Goal: Communication & Community: Answer question/provide support

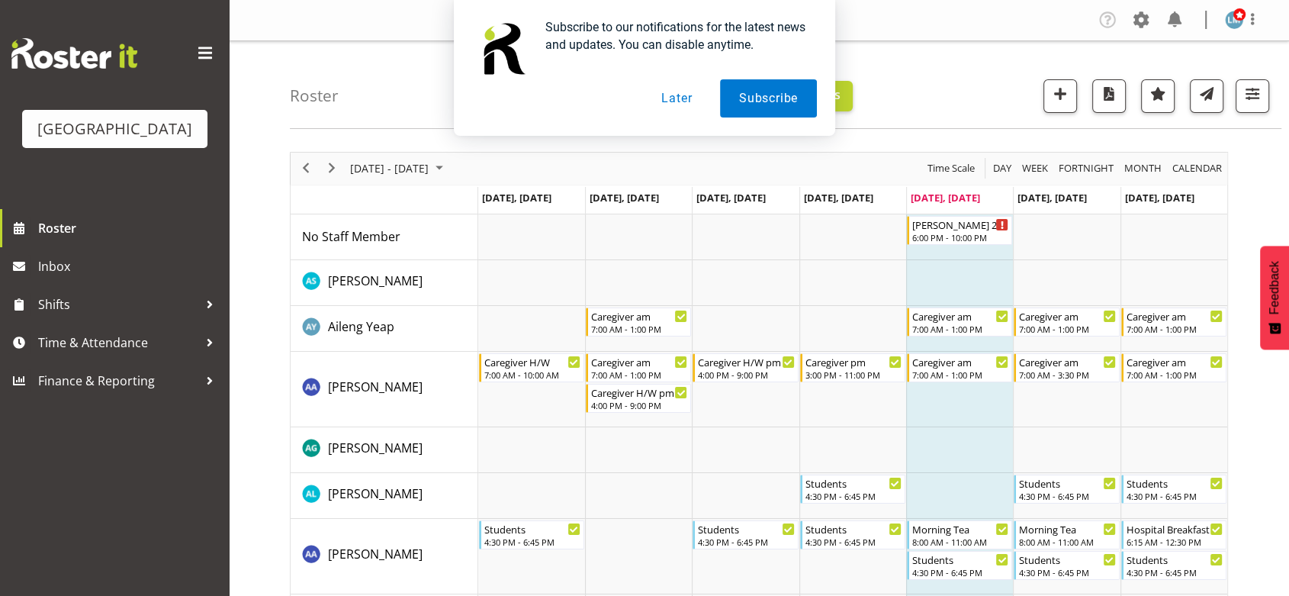
click at [678, 101] on button "Later" at bounding box center [676, 98] width 69 height 38
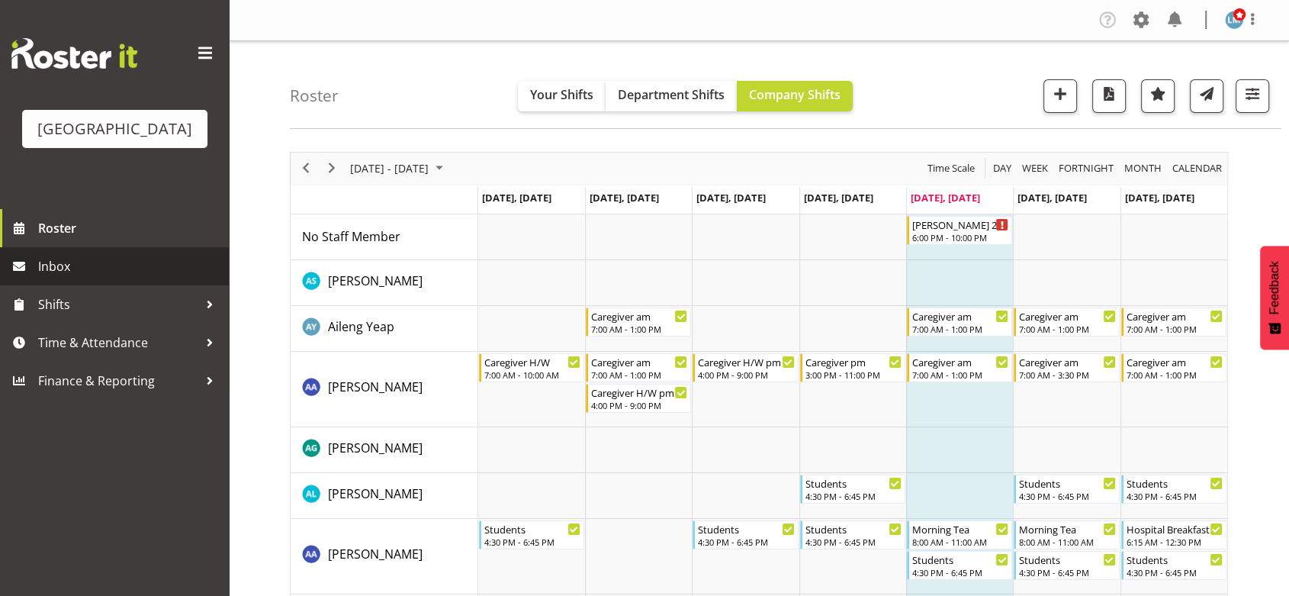
click at [60, 278] on span "Inbox" at bounding box center [129, 266] width 183 height 23
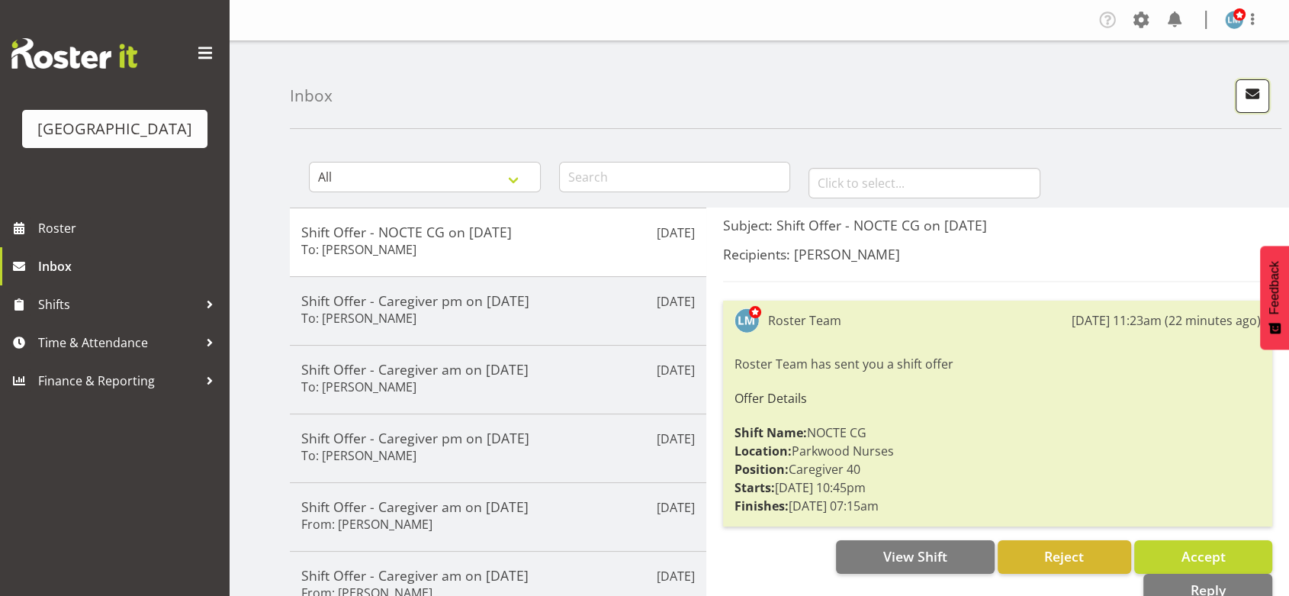
click at [1251, 89] on span "button" at bounding box center [1253, 94] width 20 height 20
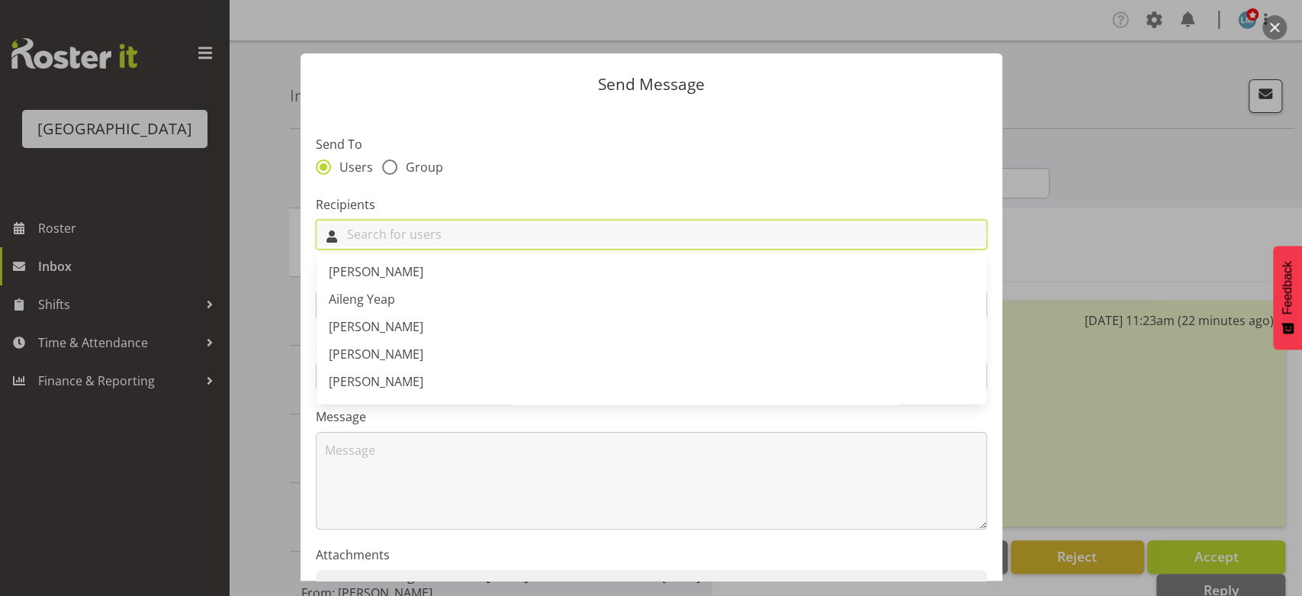
click at [445, 236] on input "text" at bounding box center [652, 235] width 670 height 24
type input "F"
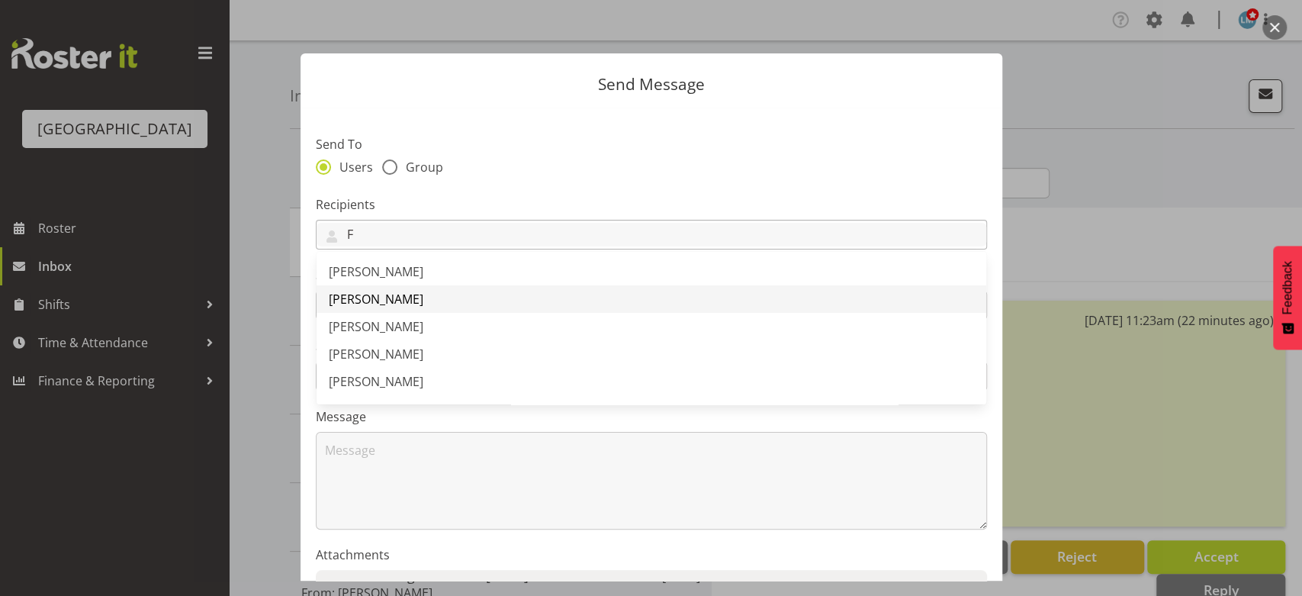
click at [390, 296] on span "[PERSON_NAME]" at bounding box center [376, 299] width 95 height 17
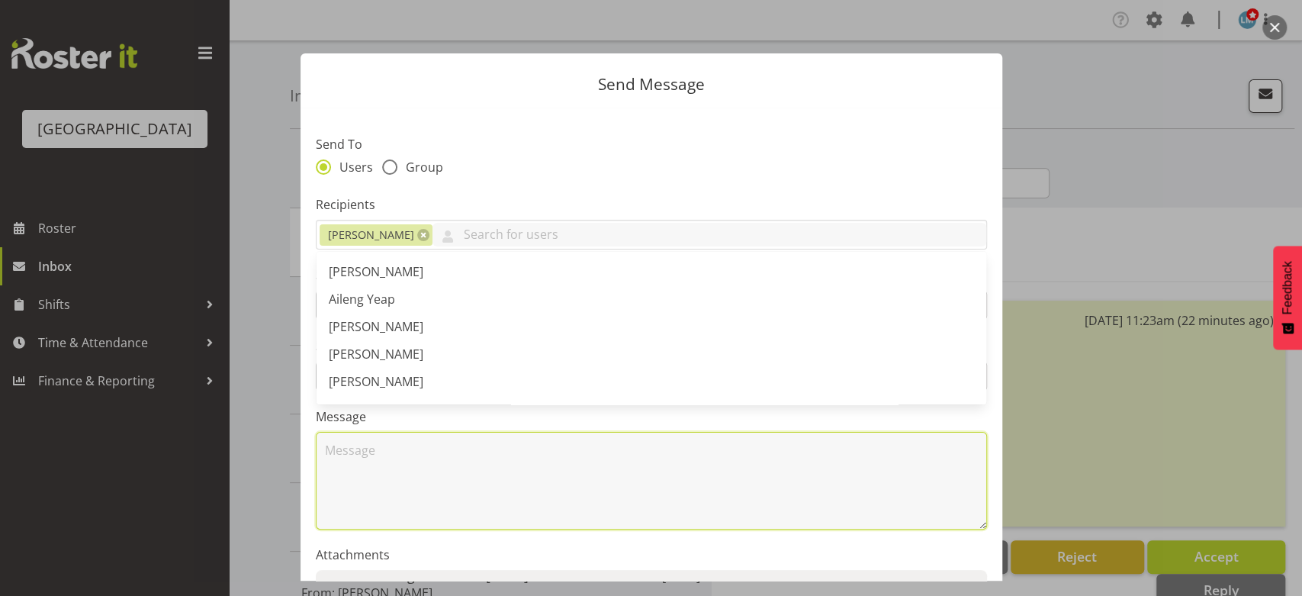
click at [404, 478] on textarea at bounding box center [651, 481] width 671 height 98
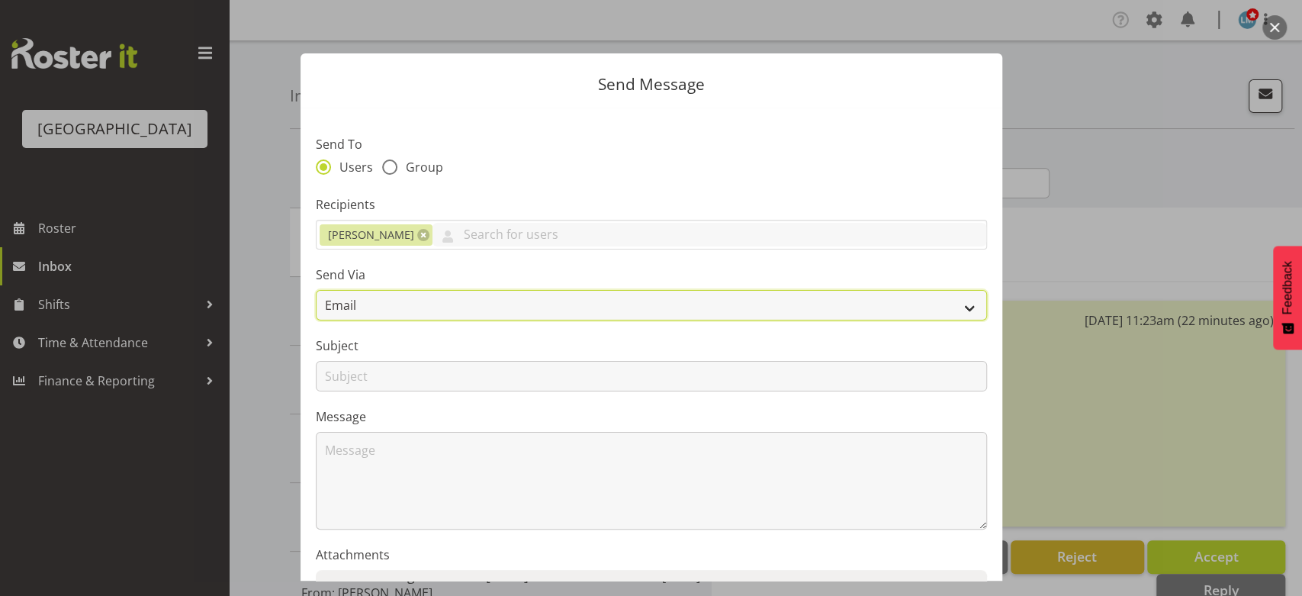
drag, startPoint x: 955, startPoint y: 304, endPoint x: 915, endPoint y: 318, distance: 42.0
click at [954, 305] on select "Email SMS" at bounding box center [651, 305] width 671 height 31
select select "sms"
click at [316, 290] on select "Email SMS" at bounding box center [651, 305] width 671 height 31
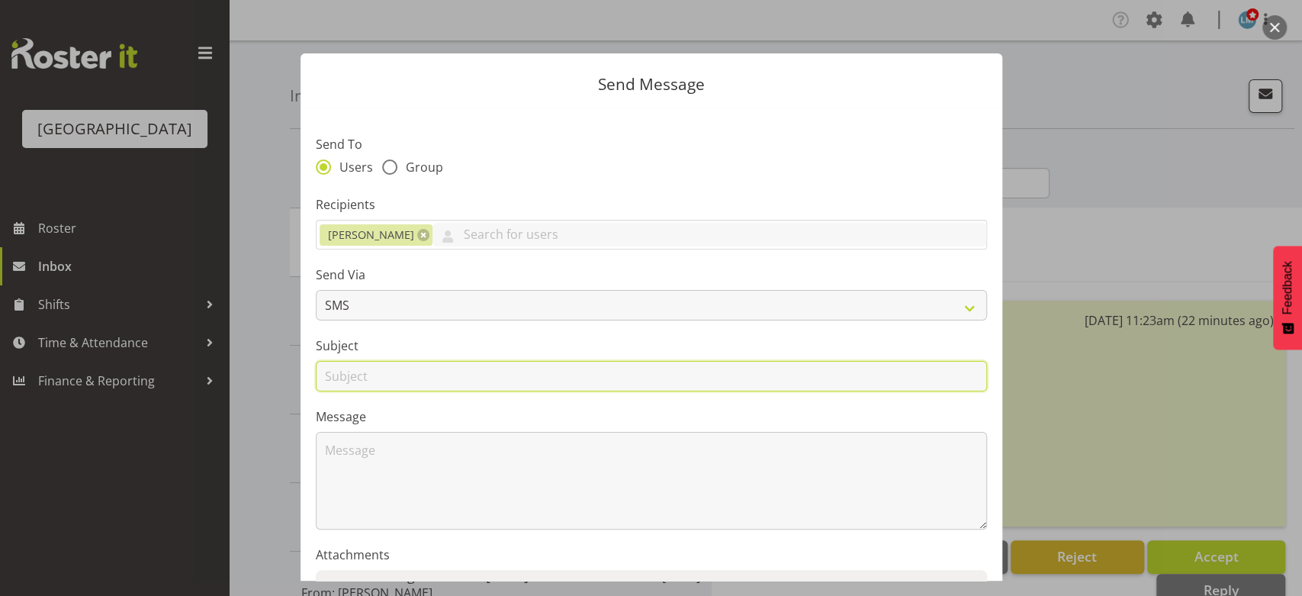
click at [339, 383] on input "text" at bounding box center [651, 376] width 671 height 31
type input "Shifts"
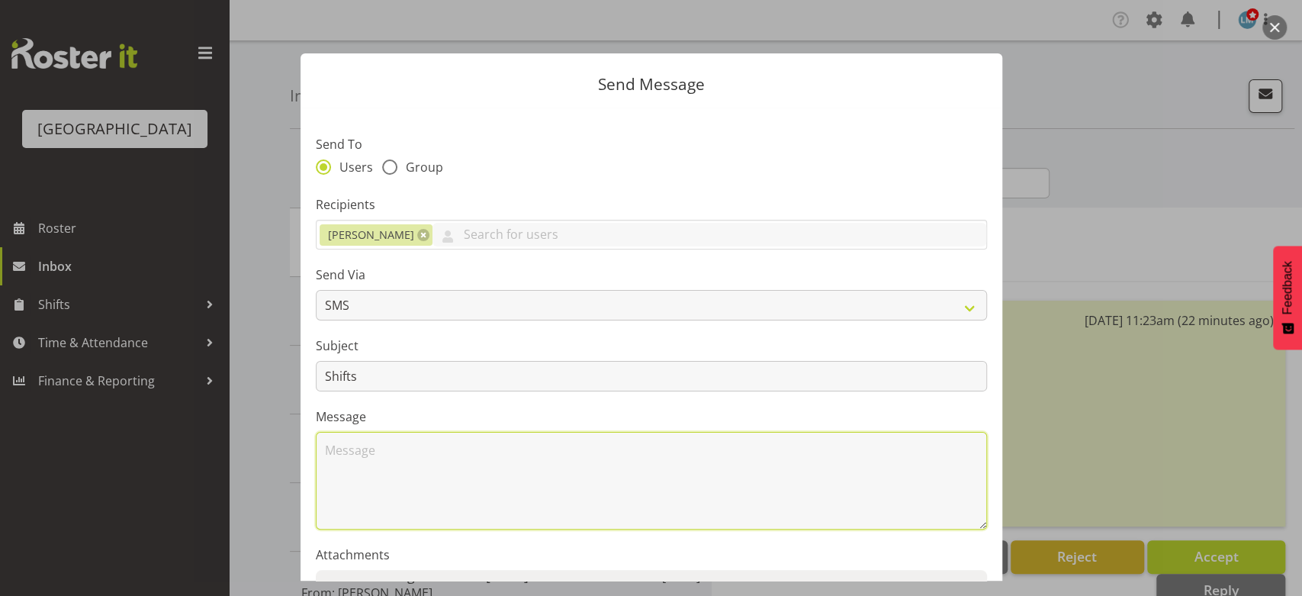
click at [414, 475] on textarea at bounding box center [651, 481] width 671 height 98
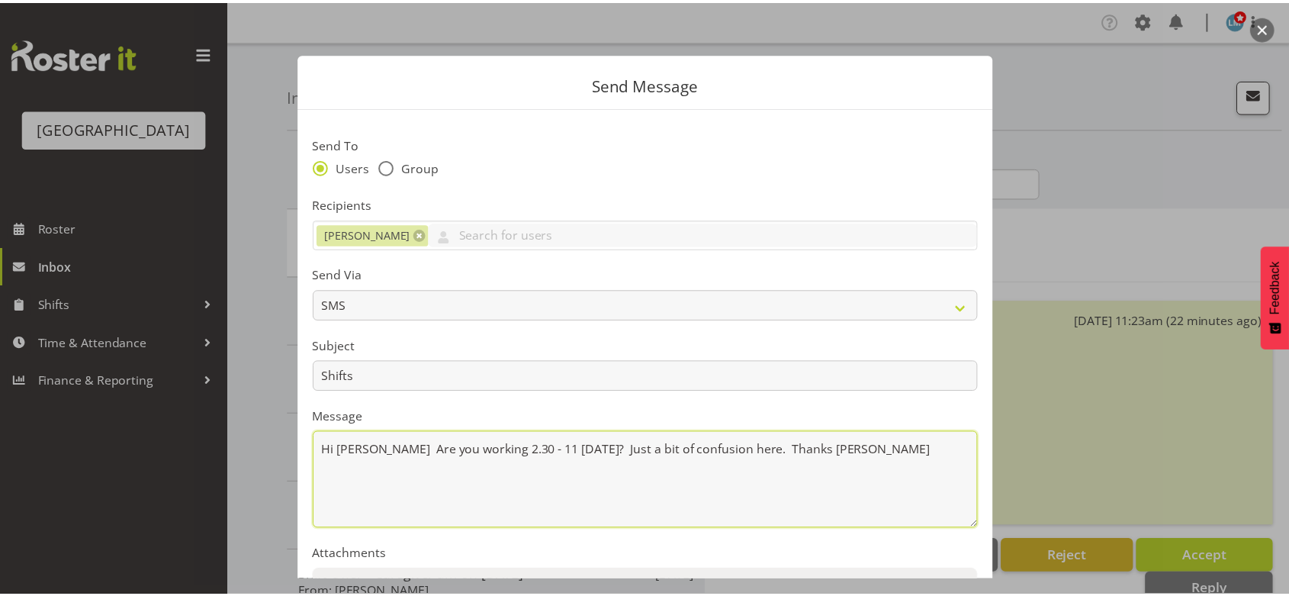
scroll to position [169, 0]
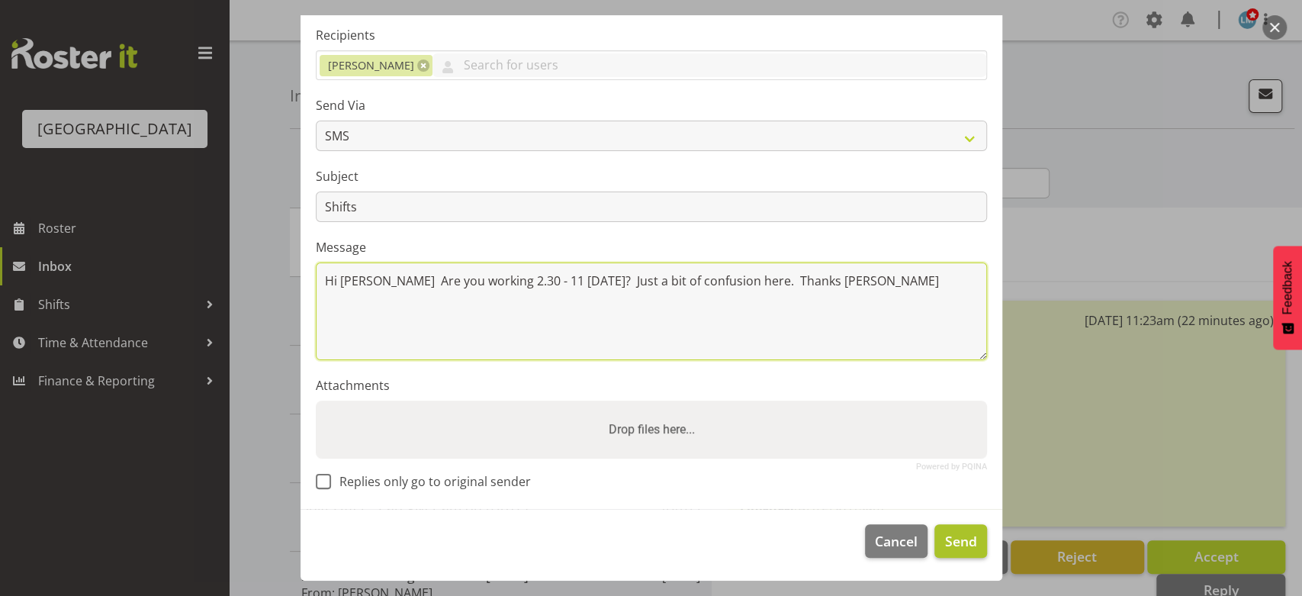
type textarea "Hi Freya Are you working 2.30 - 11 on Monday? Just a bit of confusion here. Tha…"
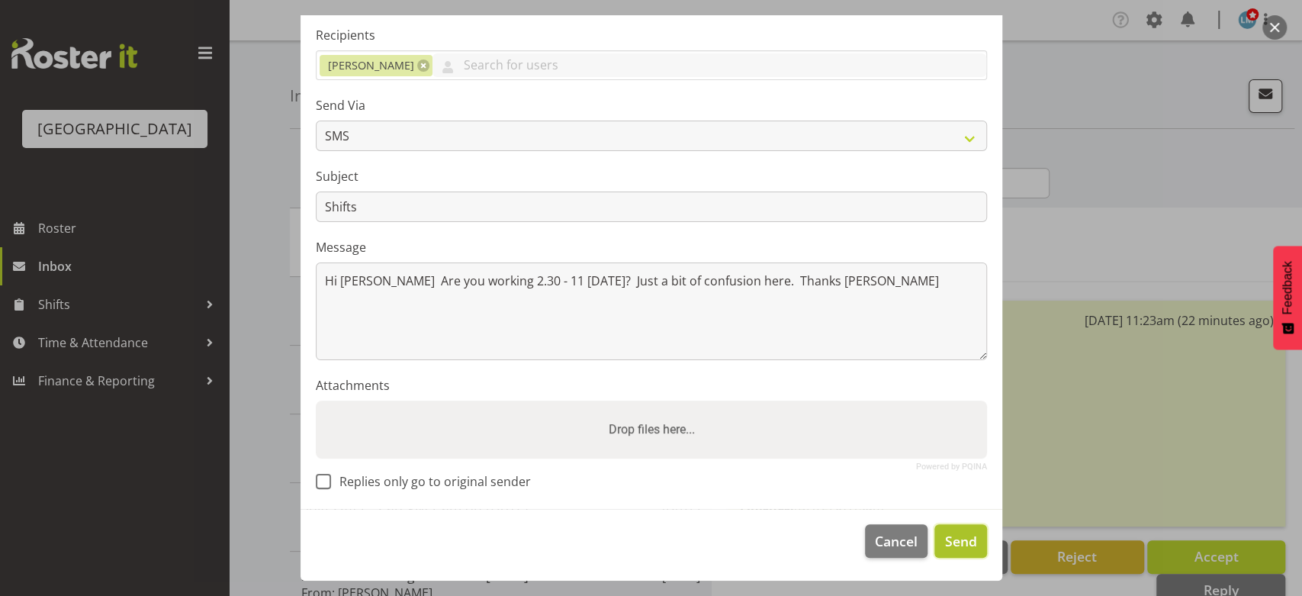
click at [948, 533] on span "Send" at bounding box center [961, 541] width 32 height 20
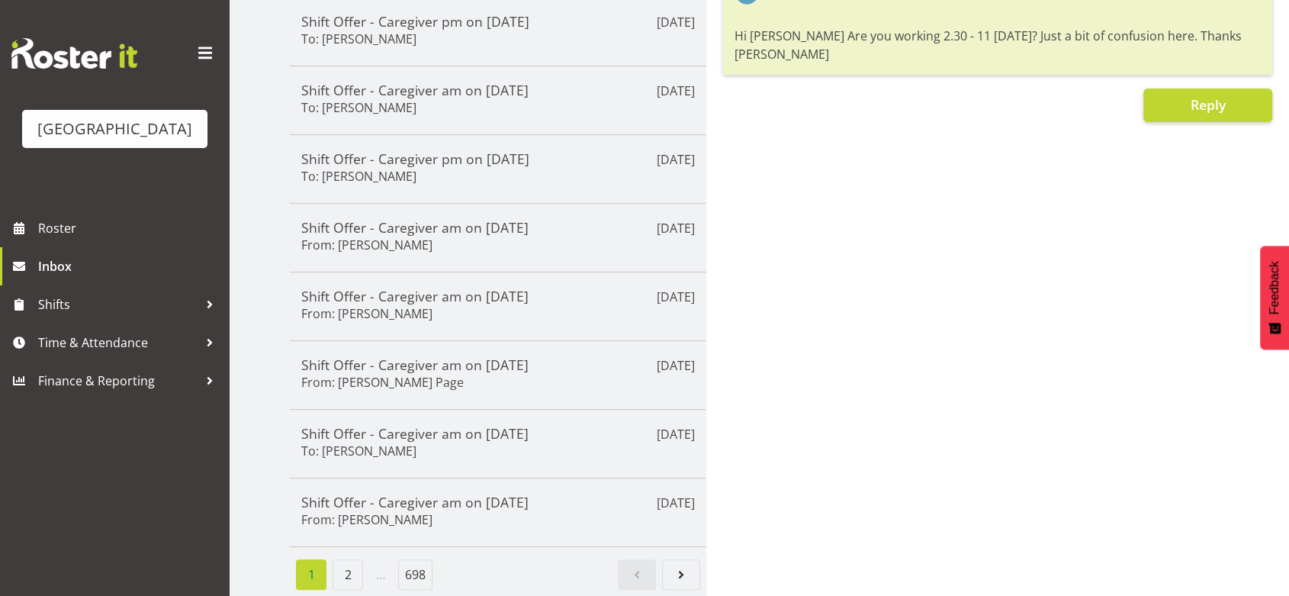
scroll to position [0, 0]
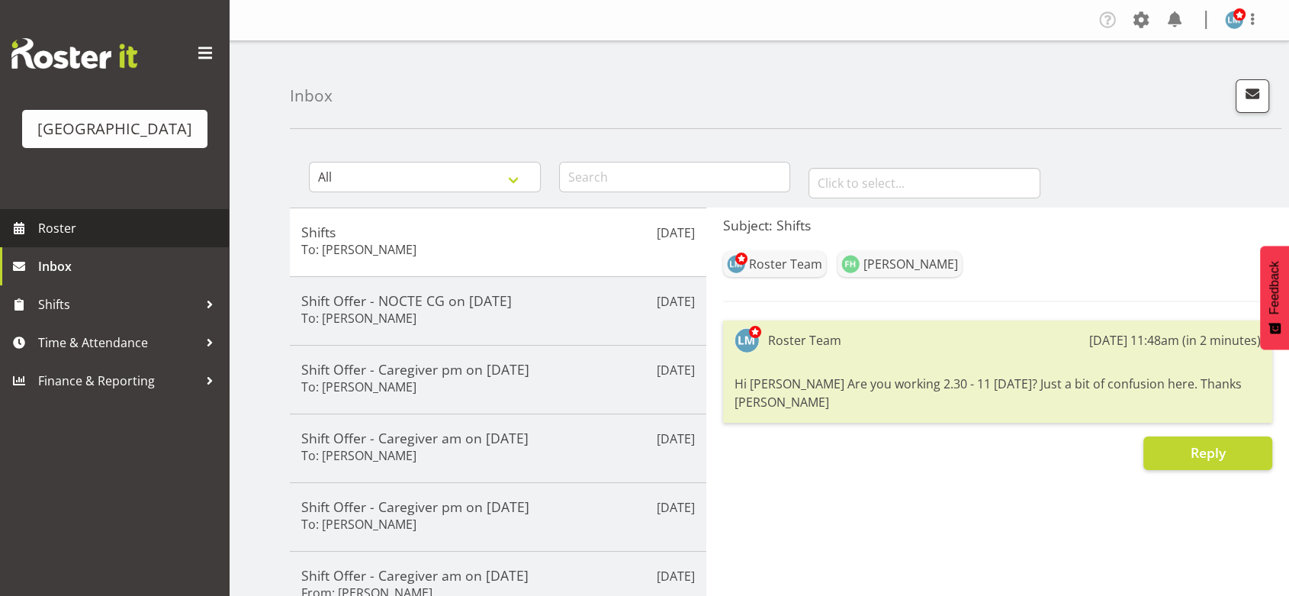
click at [69, 237] on link "Roster" at bounding box center [114, 228] width 229 height 38
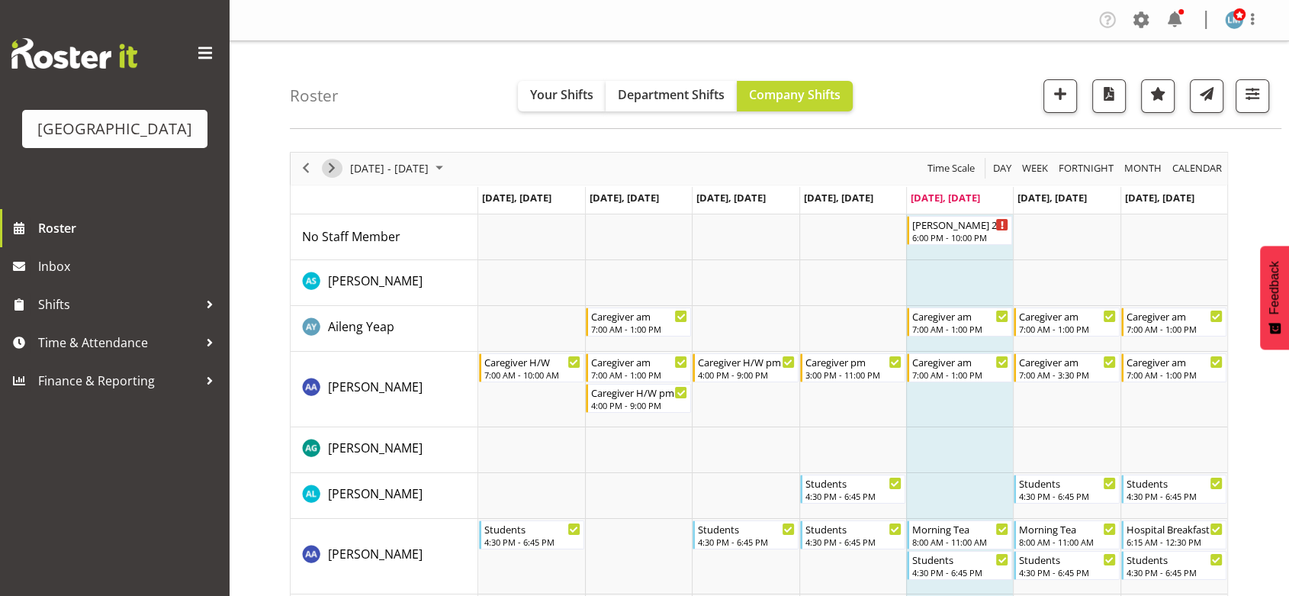
click at [335, 158] on div "next period" at bounding box center [332, 169] width 26 height 32
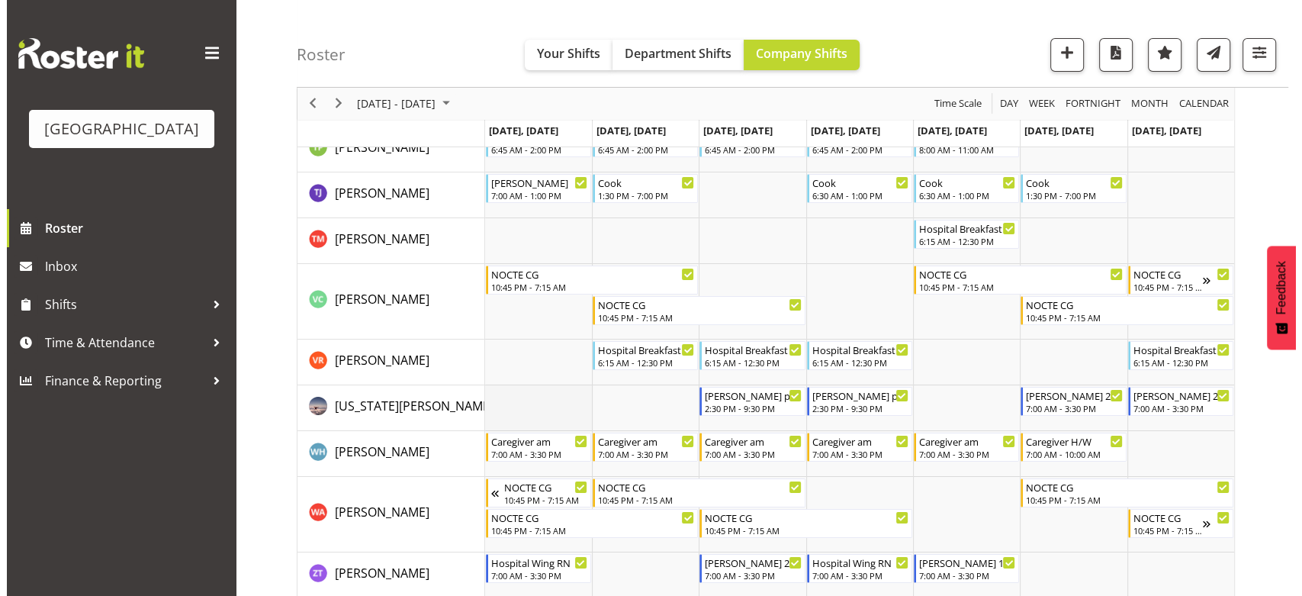
scroll to position [5371, 0]
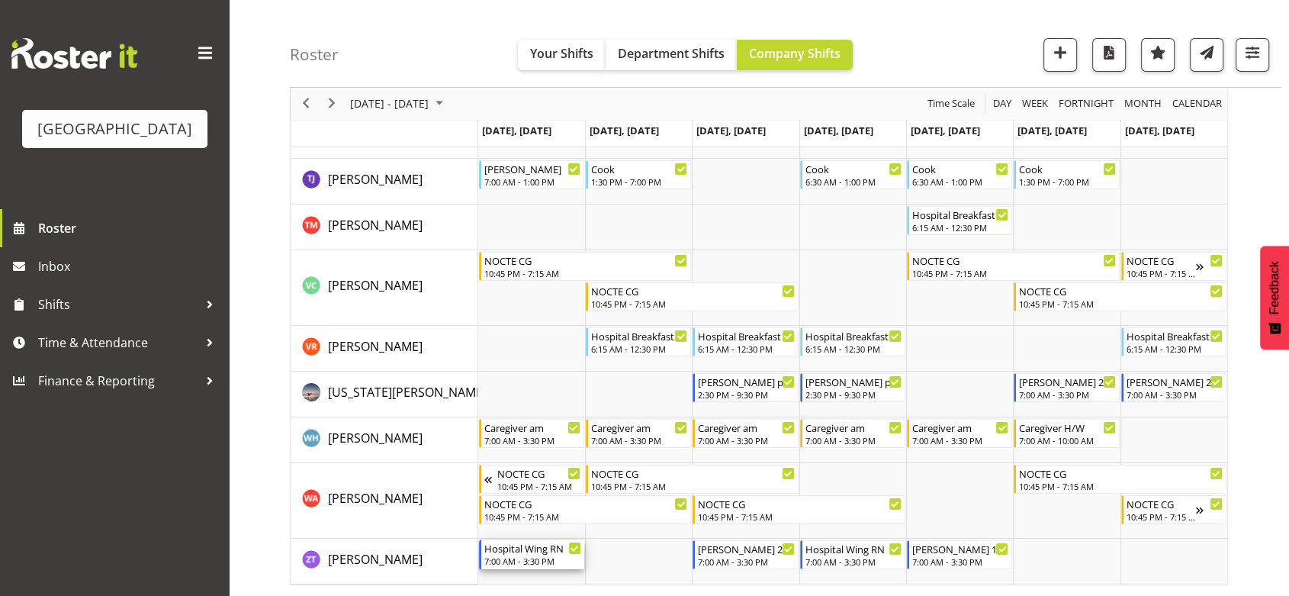
click at [525, 551] on div "Hospital Wing RN" at bounding box center [533, 547] width 97 height 15
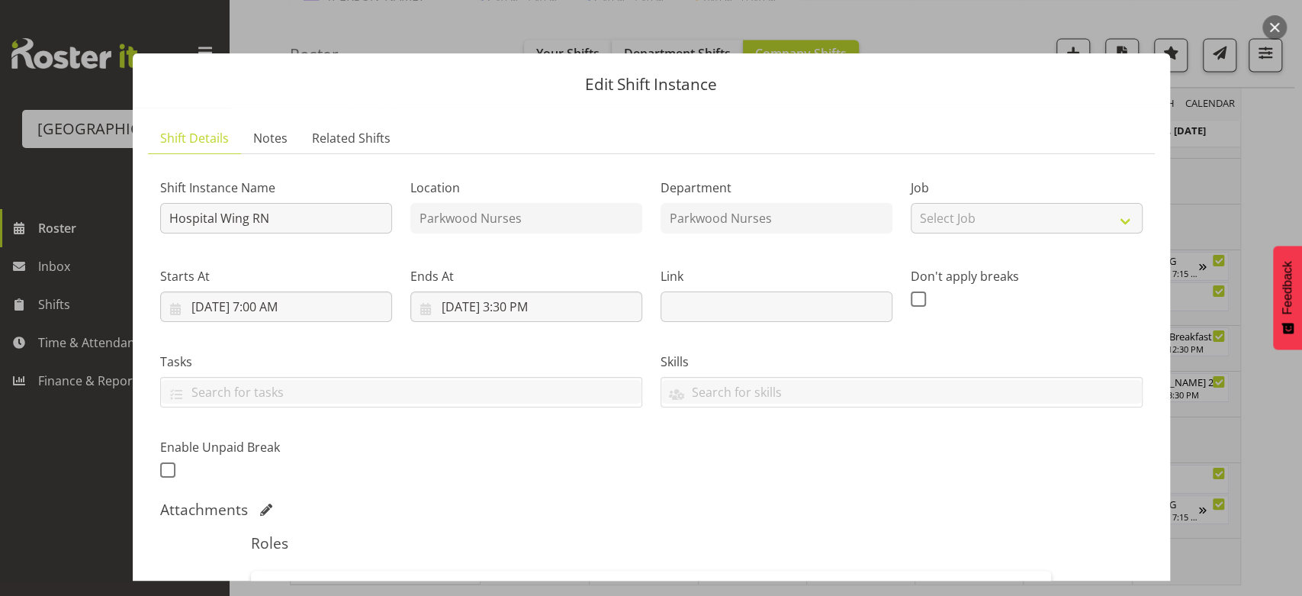
scroll to position [275, 0]
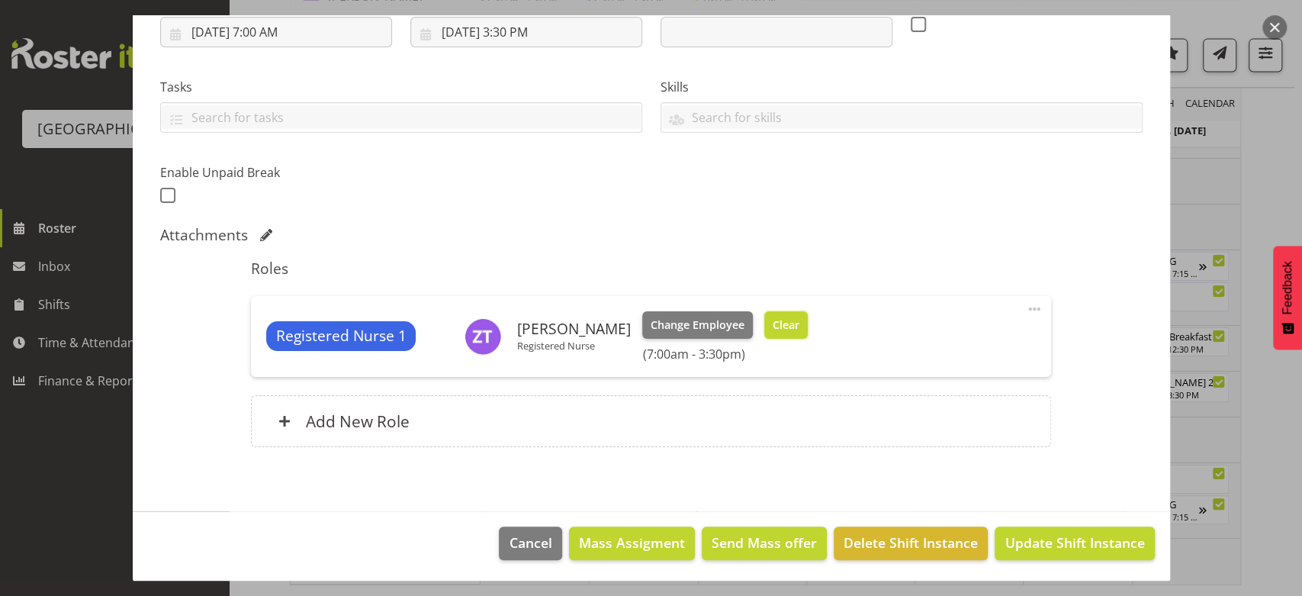
click at [794, 320] on span "Clear" at bounding box center [786, 325] width 27 height 17
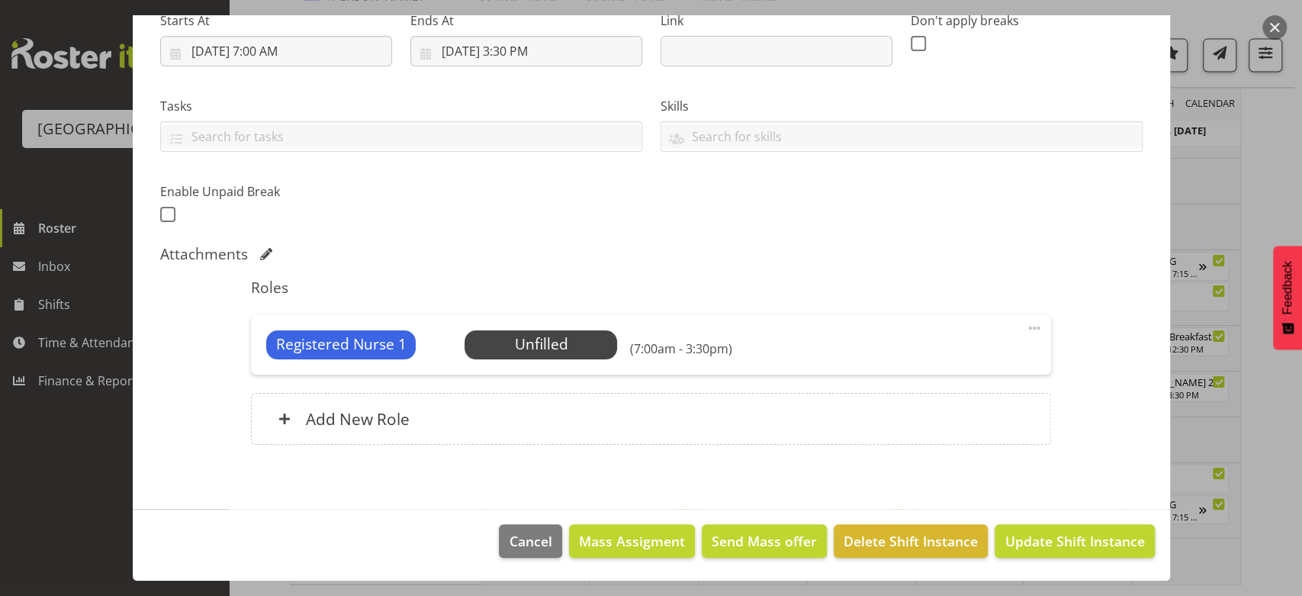
scroll to position [255, 0]
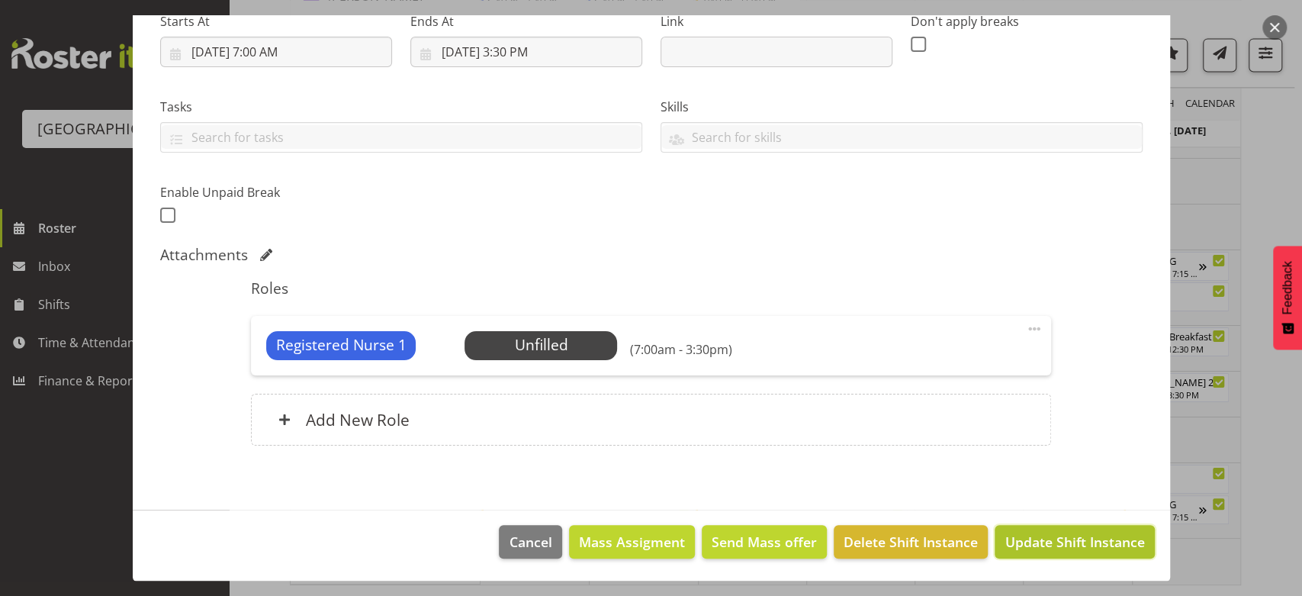
click at [1046, 547] on span "Update Shift Instance" at bounding box center [1075, 542] width 140 height 20
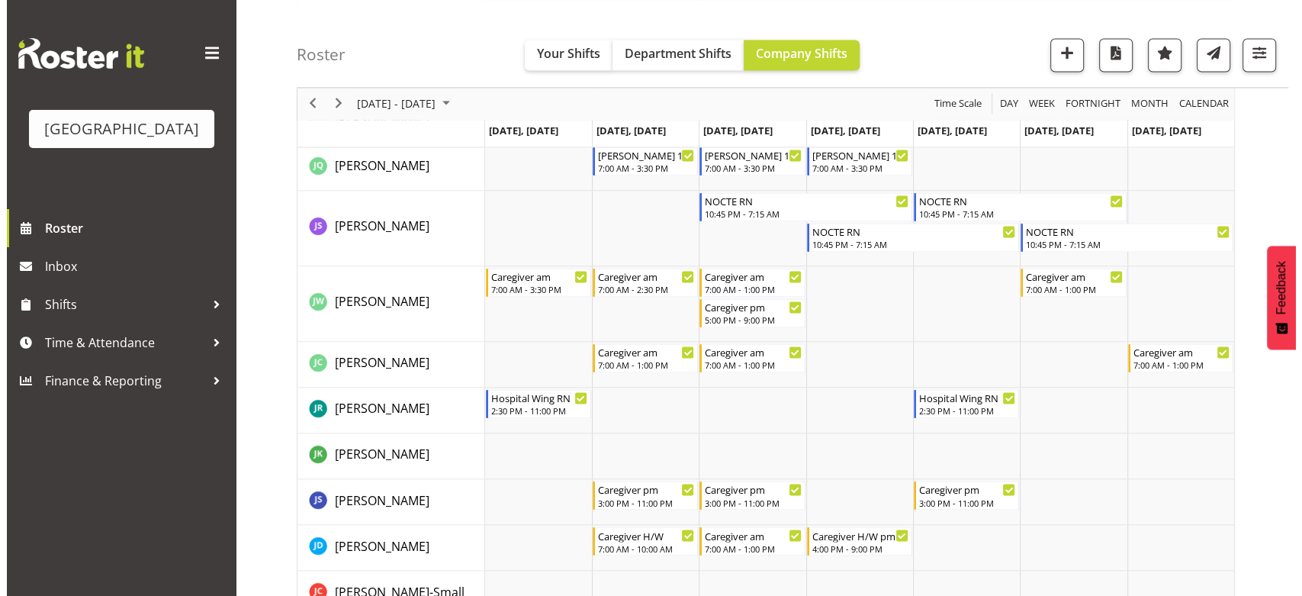
scroll to position [2399, 0]
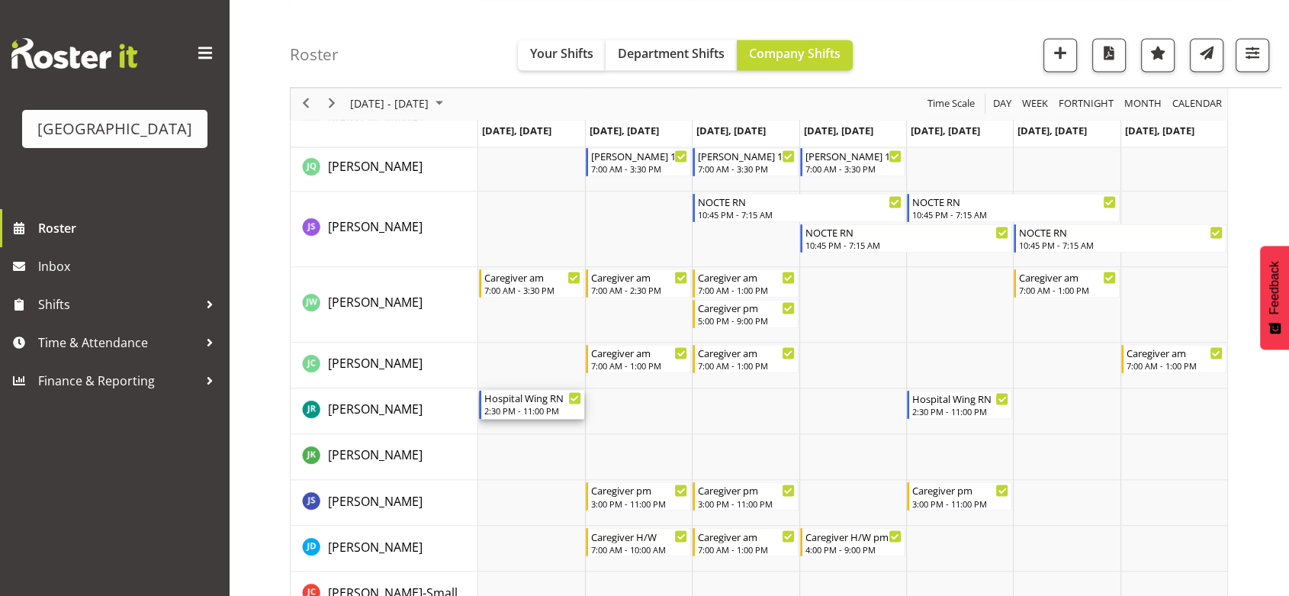
click at [510, 403] on div "Hospital Wing RN" at bounding box center [533, 397] width 97 height 15
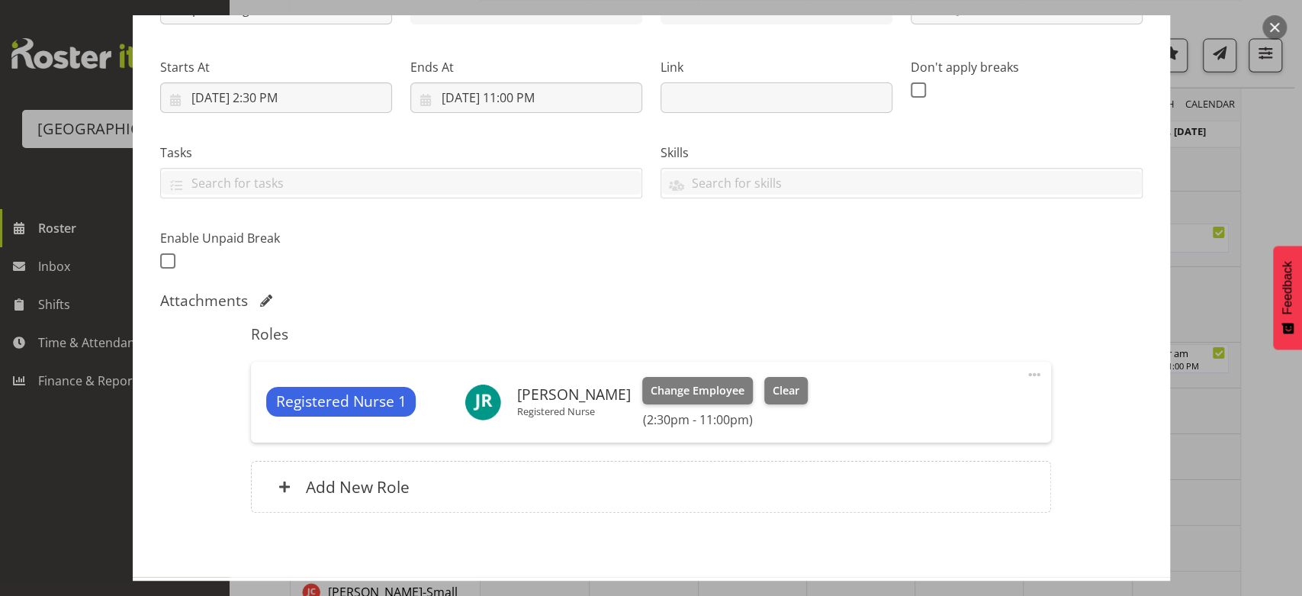
scroll to position [275, 0]
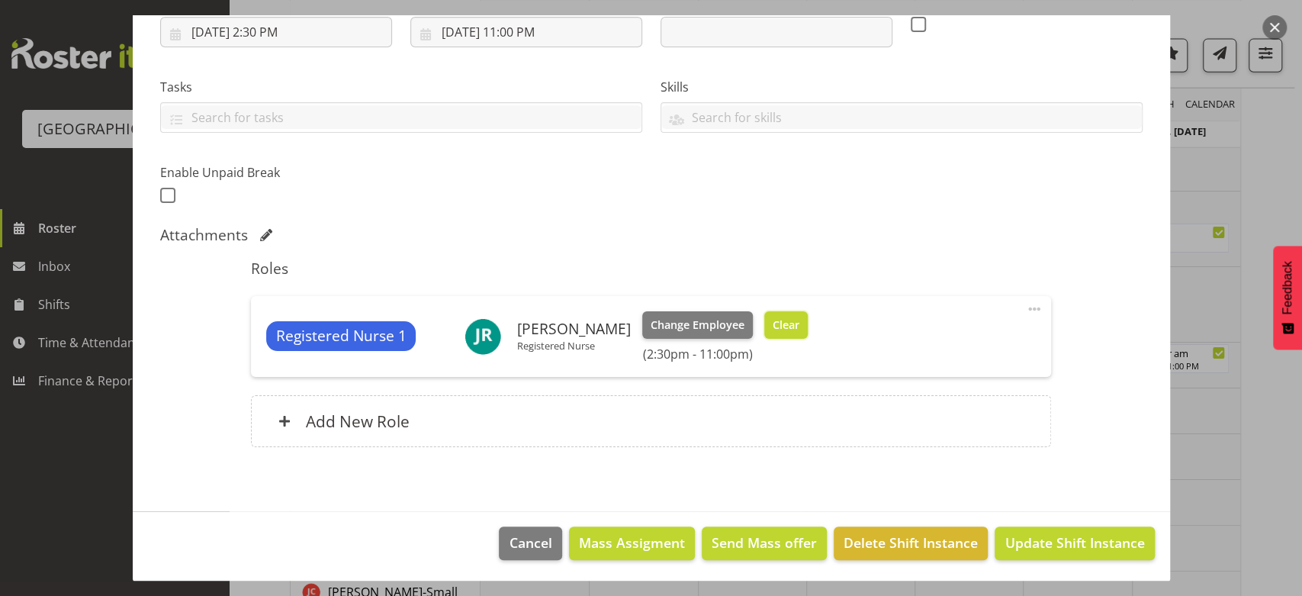
click at [777, 326] on span "Clear" at bounding box center [786, 325] width 27 height 17
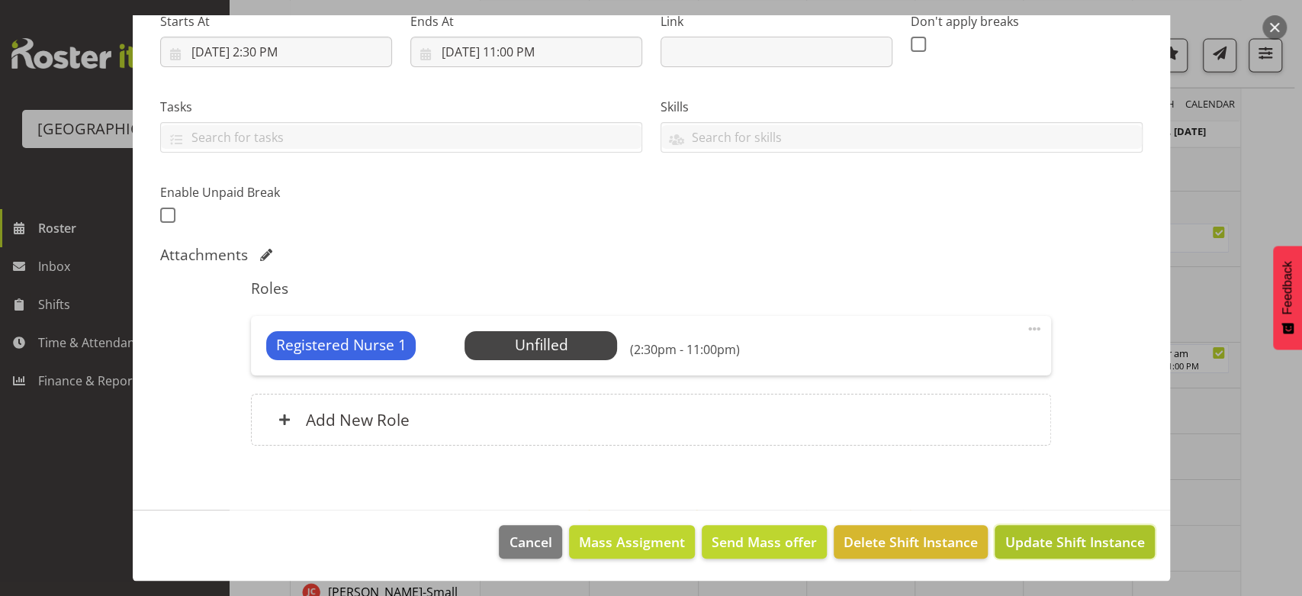
click at [1058, 536] on span "Update Shift Instance" at bounding box center [1075, 542] width 140 height 20
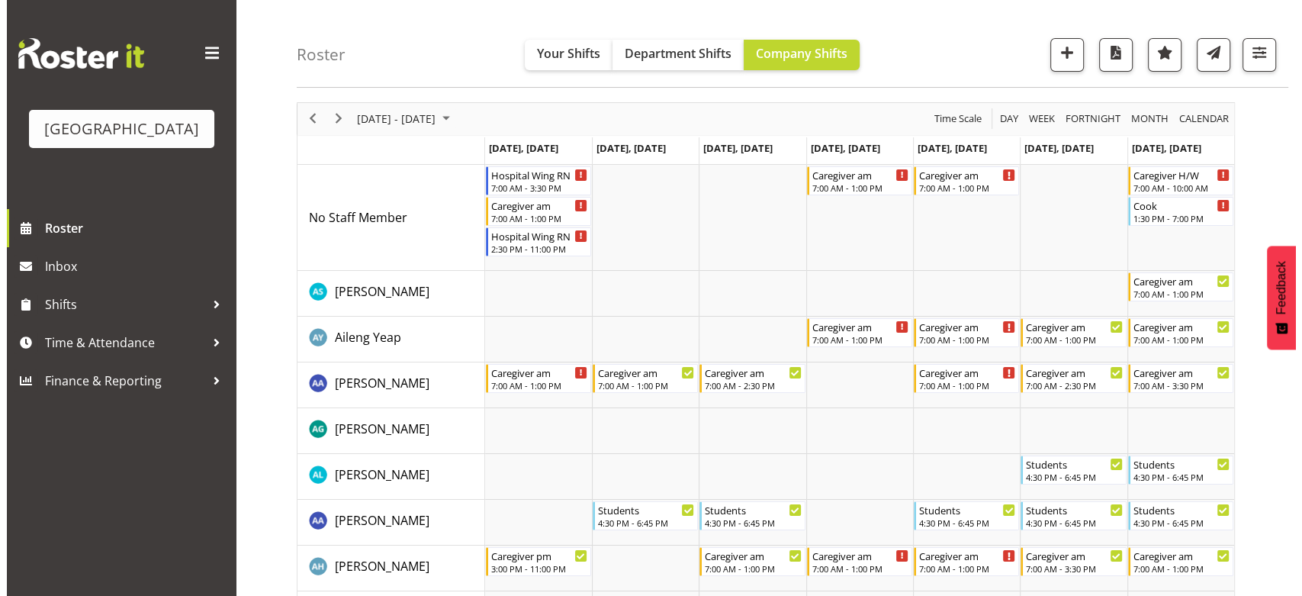
scroll to position [0, 0]
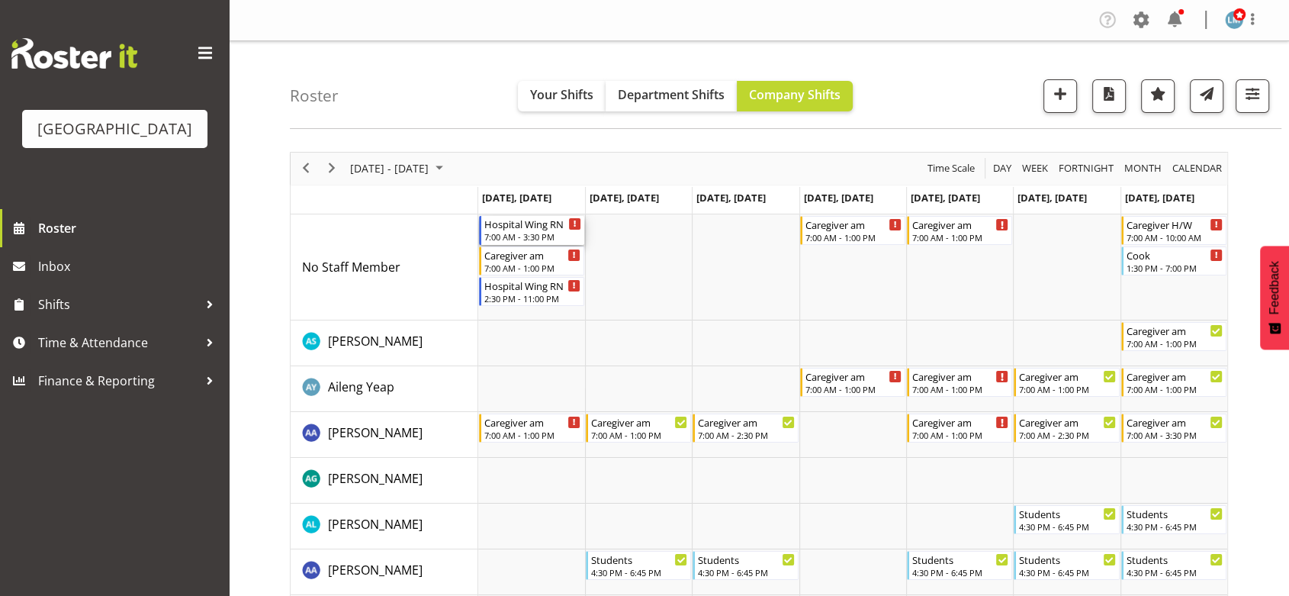
click at [499, 230] on div "Hospital Wing RN" at bounding box center [533, 223] width 97 height 15
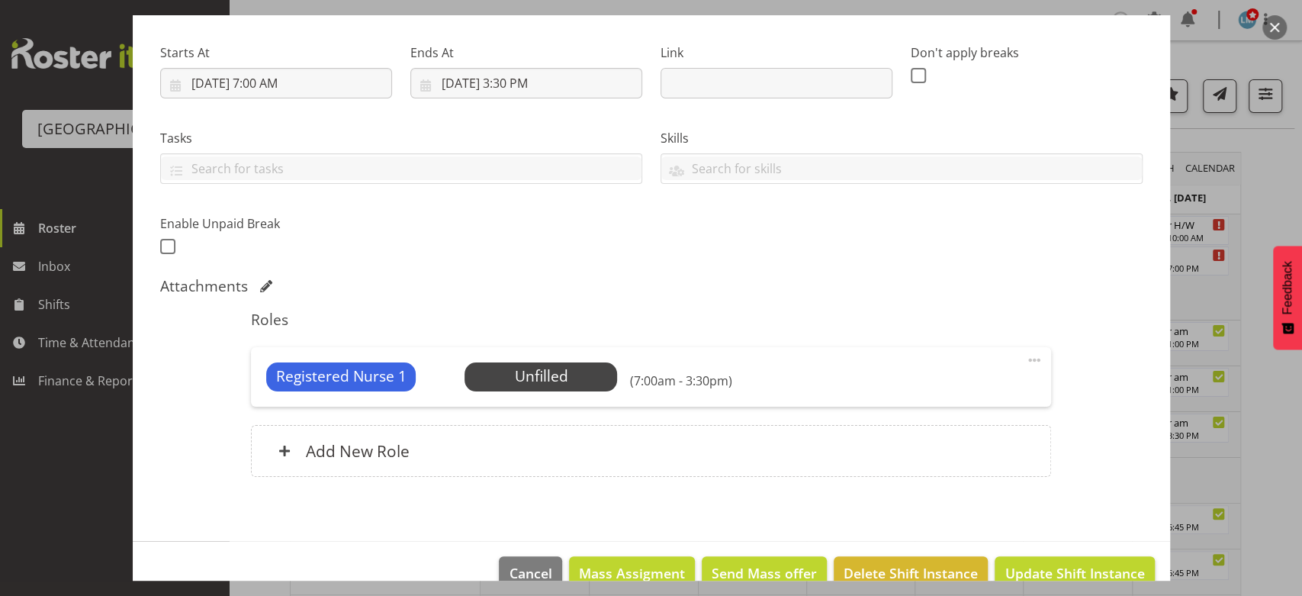
scroll to position [254, 0]
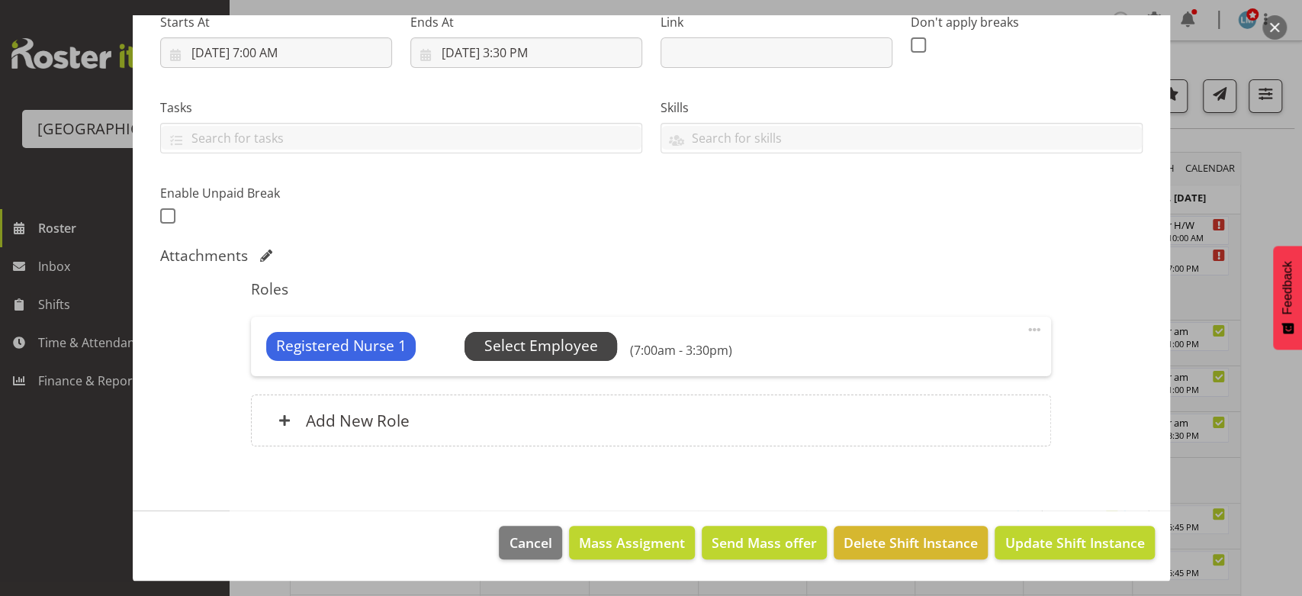
click at [536, 344] on span "Select Employee" at bounding box center [542, 346] width 114 height 22
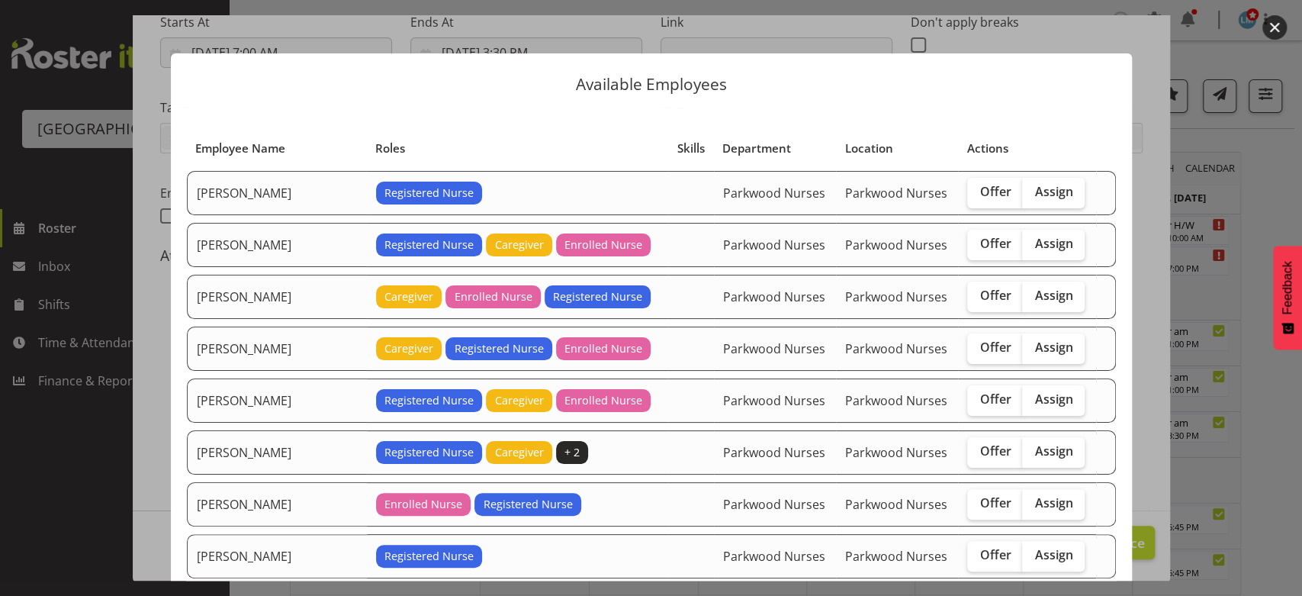
scroll to position [339, 0]
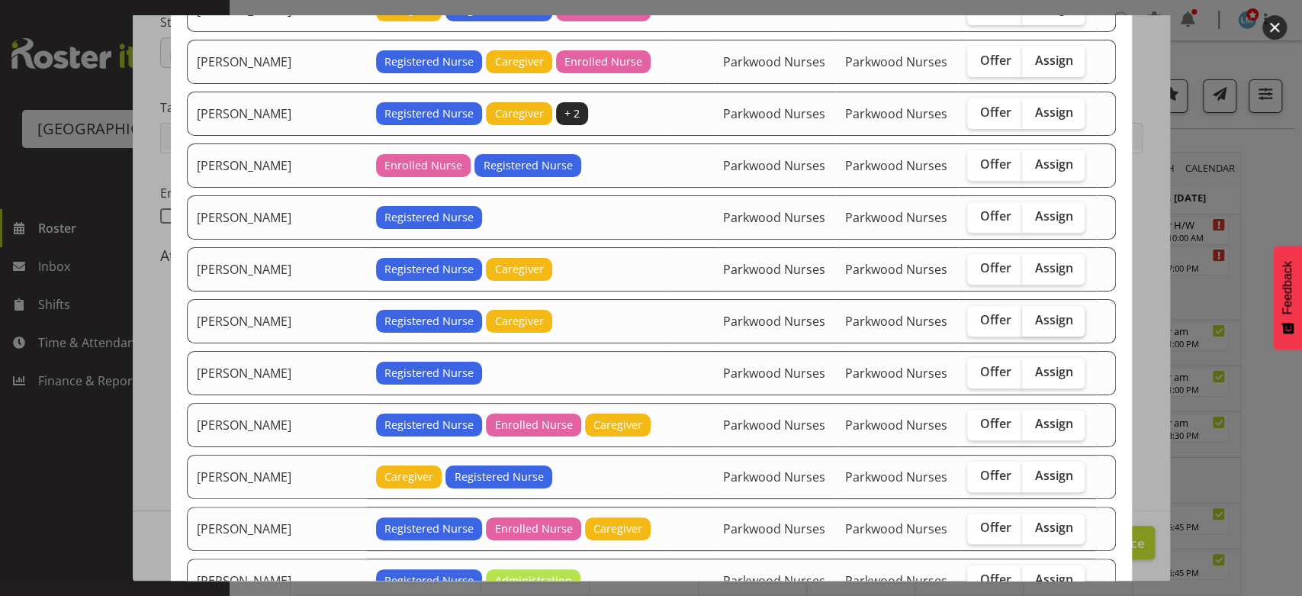
click at [1035, 312] on span "Assign" at bounding box center [1054, 319] width 38 height 15
click at [1022, 315] on input "Assign" at bounding box center [1027, 320] width 10 height 10
checkbox input "true"
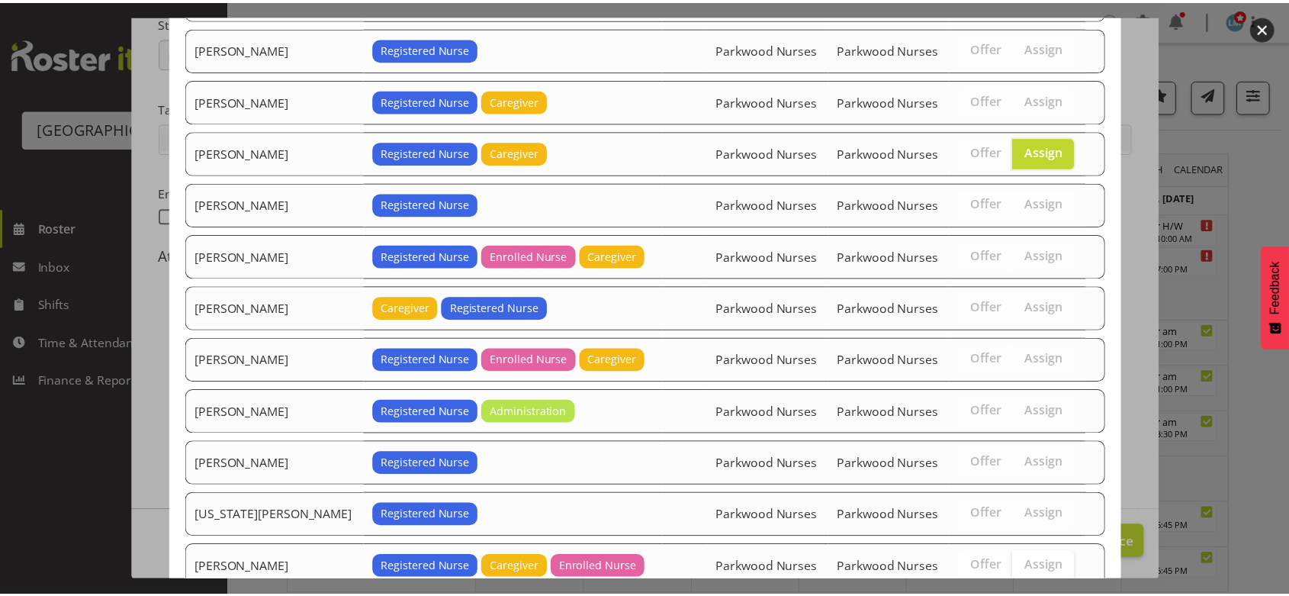
scroll to position [604, 0]
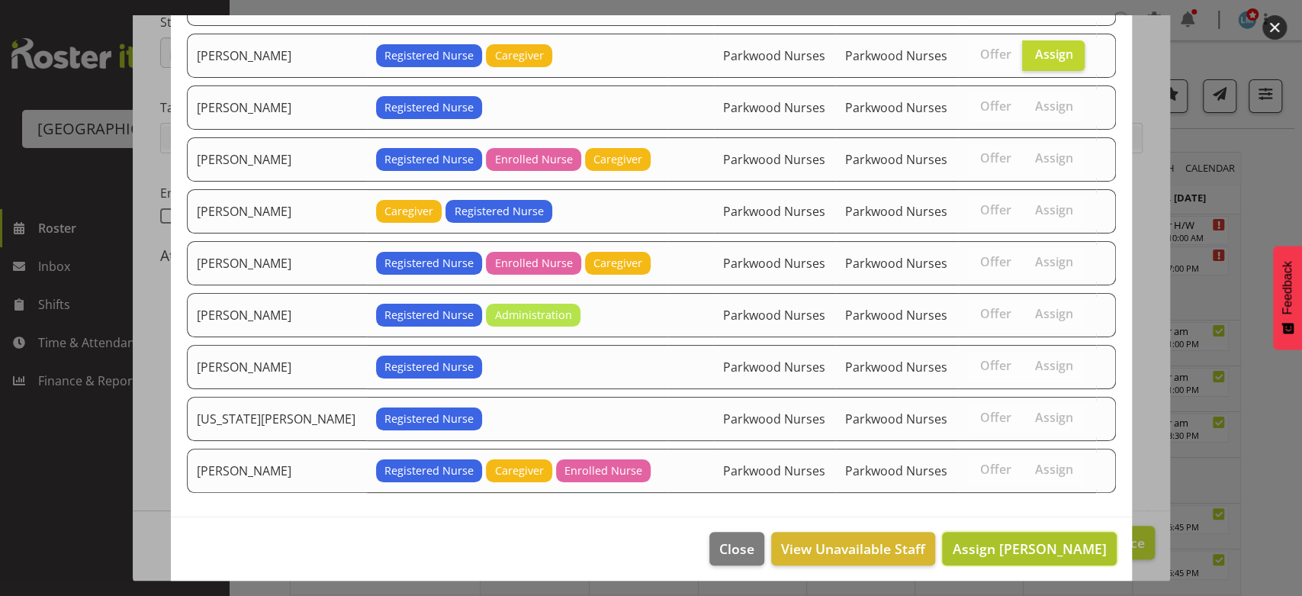
click at [1001, 539] on span "Assign Jessica Ransfield" at bounding box center [1029, 548] width 154 height 18
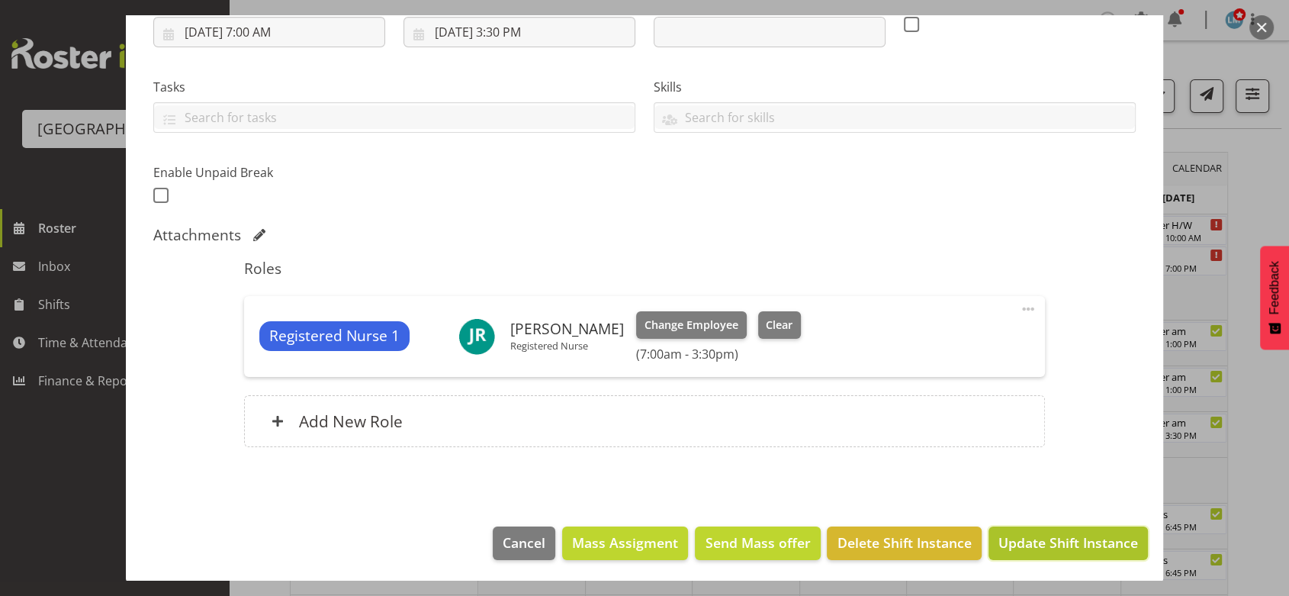
click at [1002, 533] on span "Update Shift Instance" at bounding box center [1069, 543] width 140 height 20
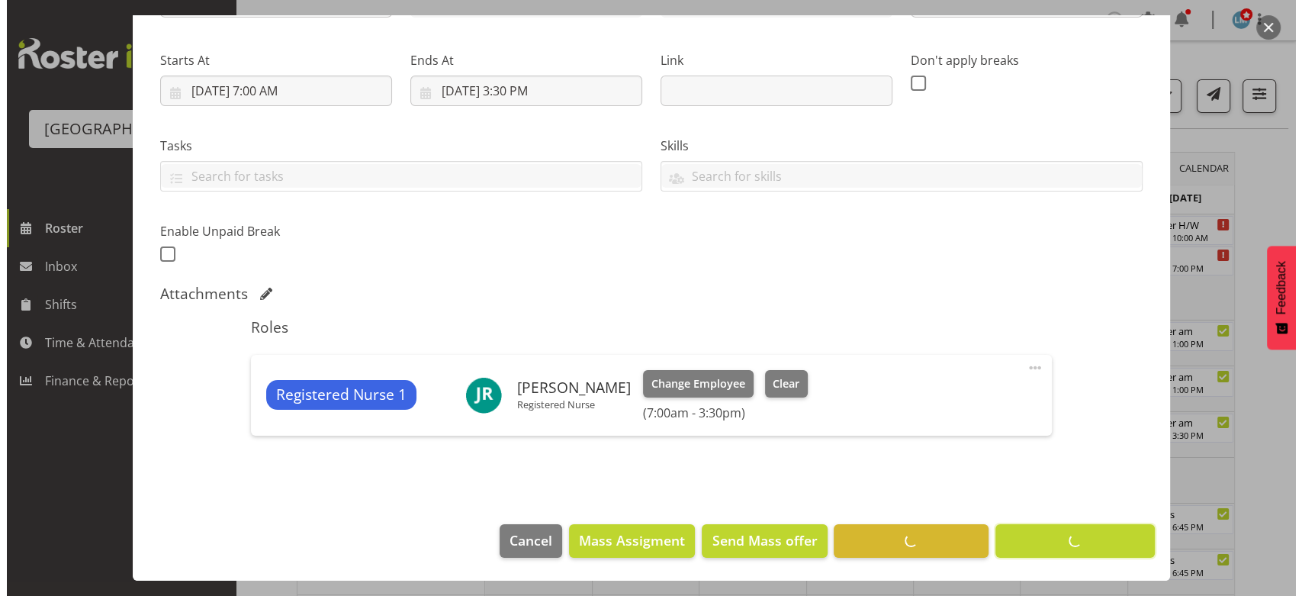
scroll to position [214, 0]
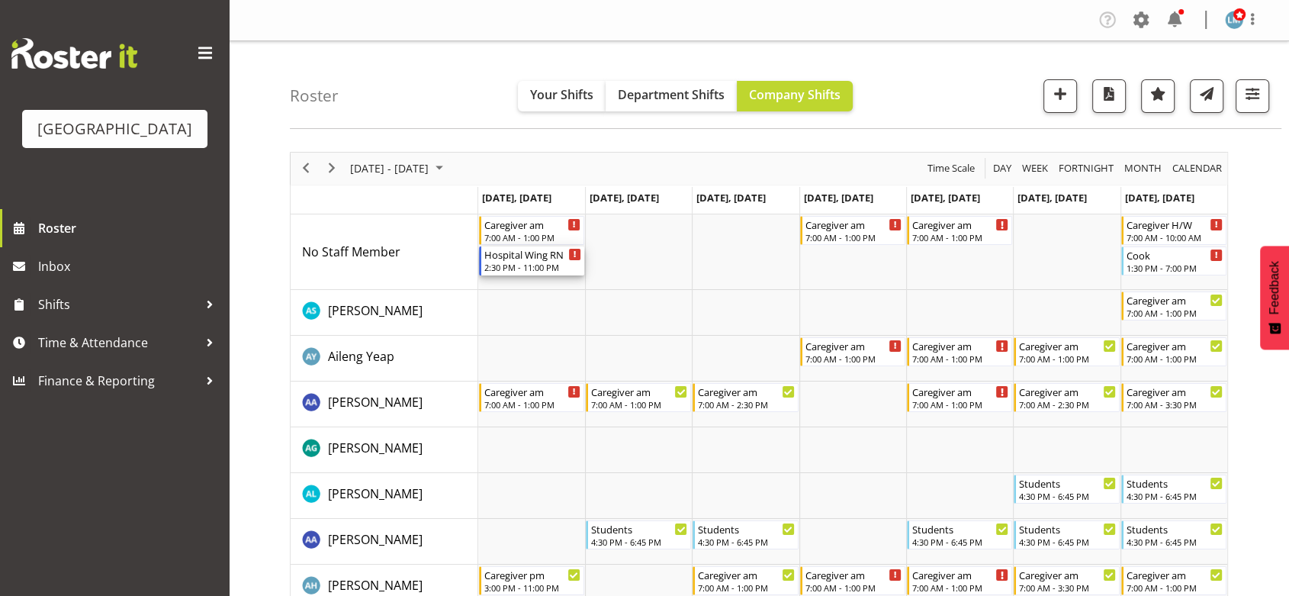
click at [501, 259] on div "Hospital Wing RN" at bounding box center [533, 253] width 97 height 15
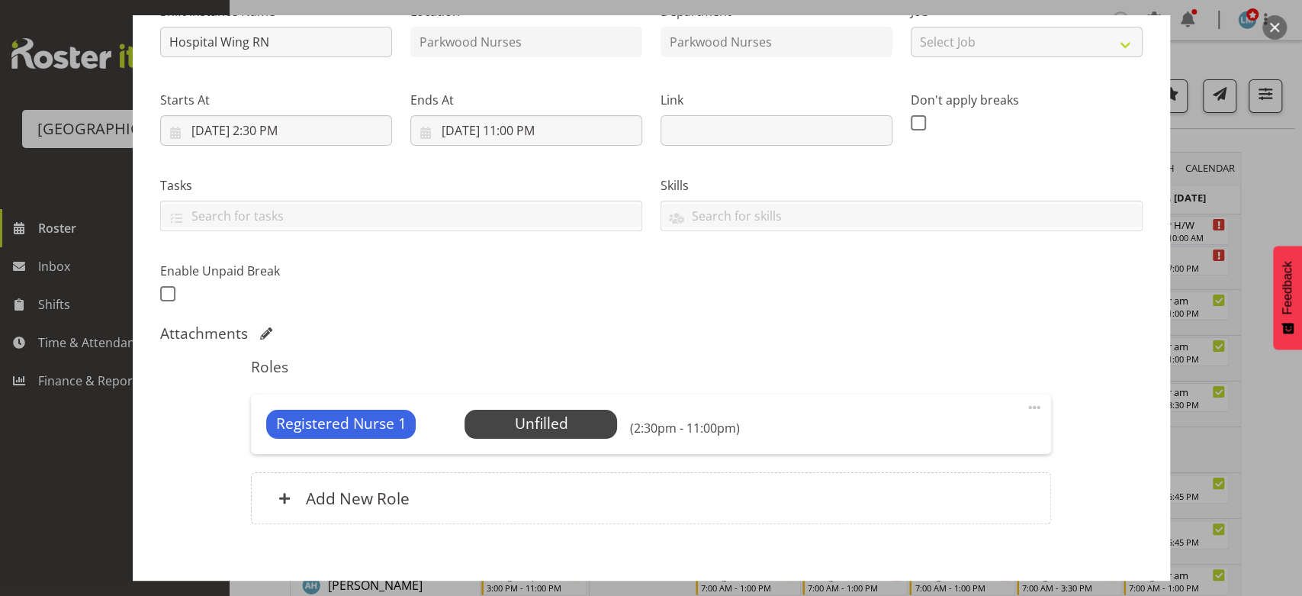
scroll to position [254, 0]
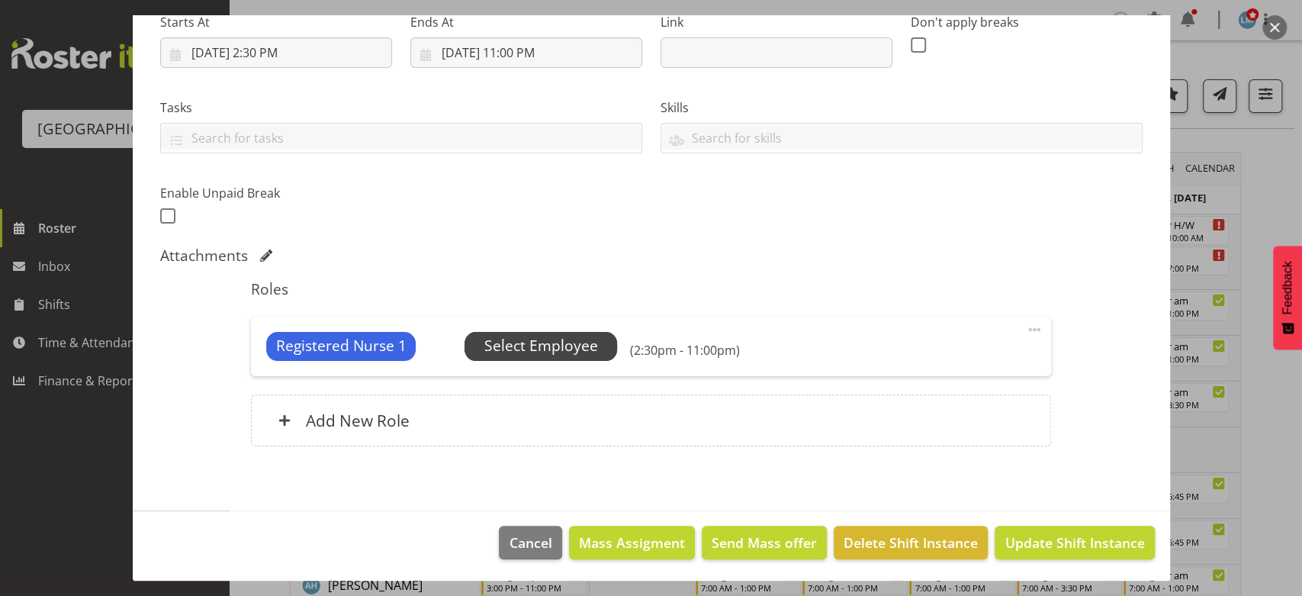
click at [538, 341] on span "Select Employee" at bounding box center [542, 346] width 114 height 22
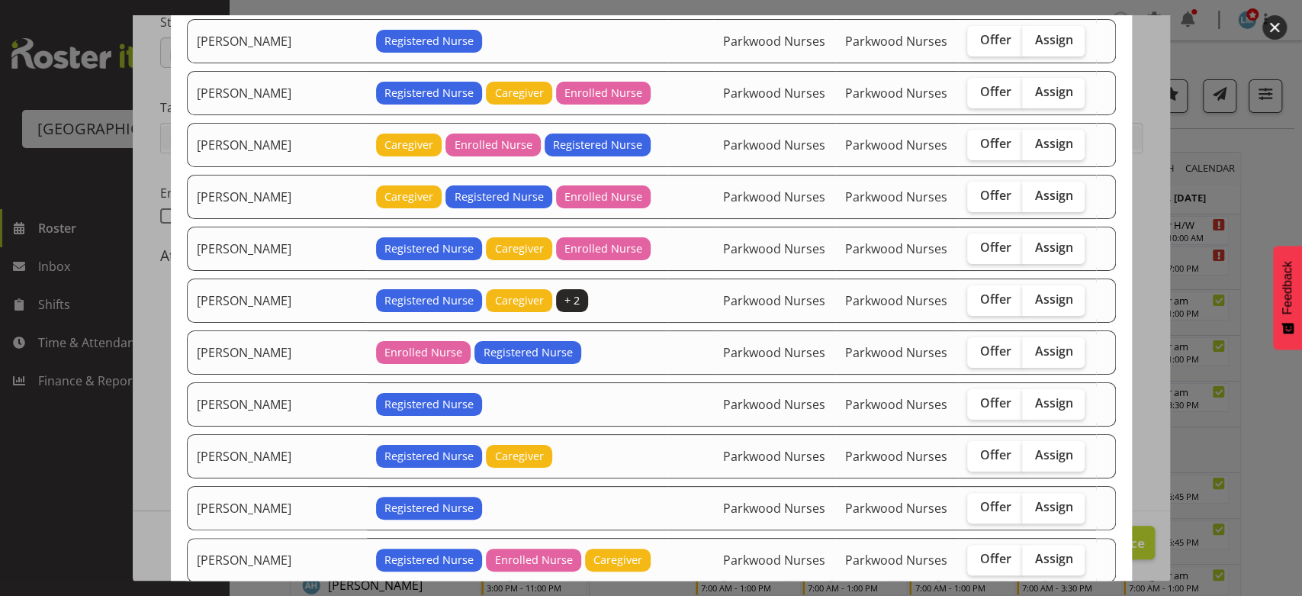
scroll to position [169, 0]
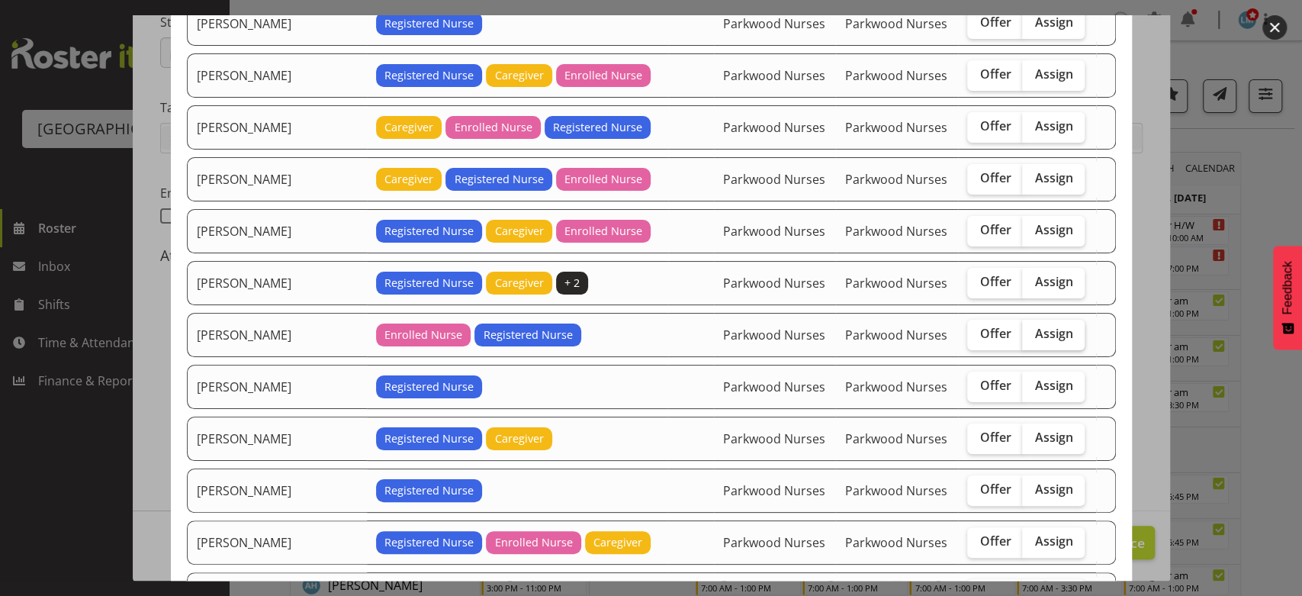
click at [1035, 331] on span "Assign" at bounding box center [1054, 333] width 38 height 15
click at [1022, 331] on input "Assign" at bounding box center [1027, 334] width 10 height 10
checkbox input "true"
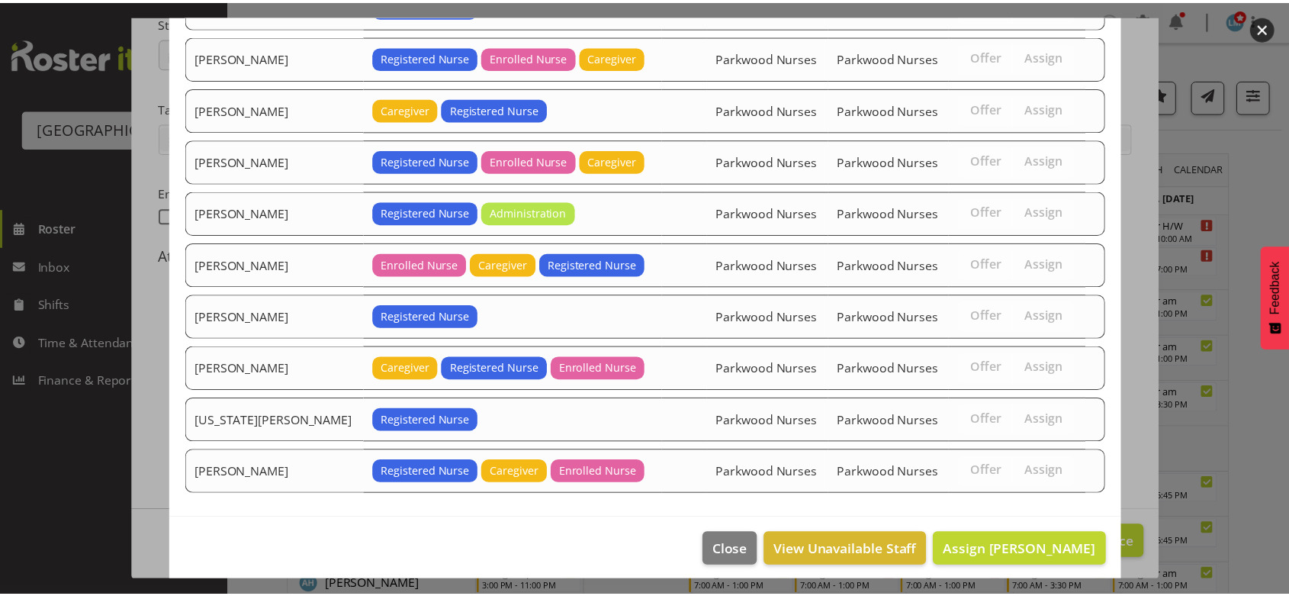
scroll to position [655, 0]
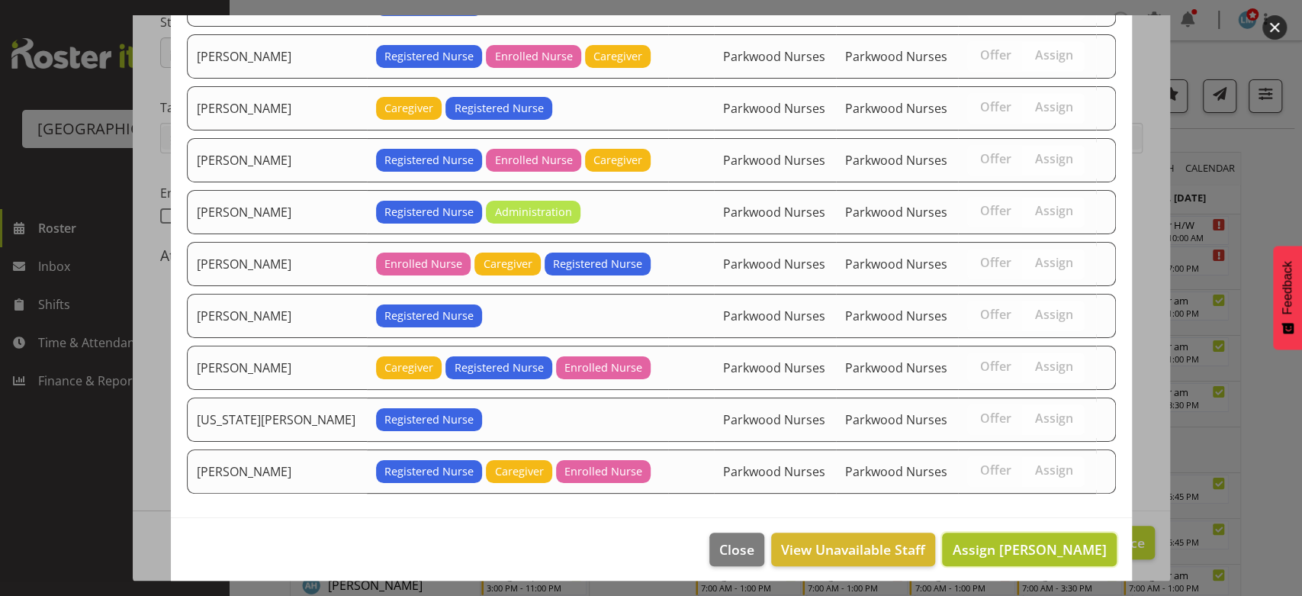
click at [1034, 546] on span "Assign Freya Horder" at bounding box center [1029, 549] width 154 height 18
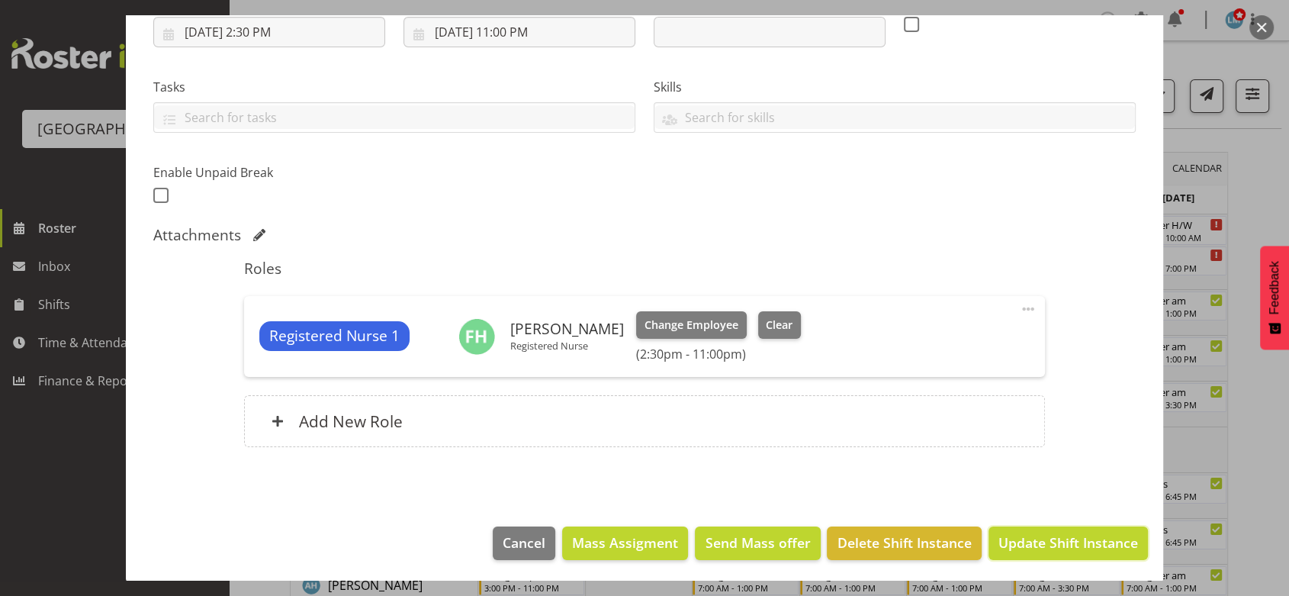
click at [1034, 546] on span "Update Shift Instance" at bounding box center [1069, 543] width 140 height 20
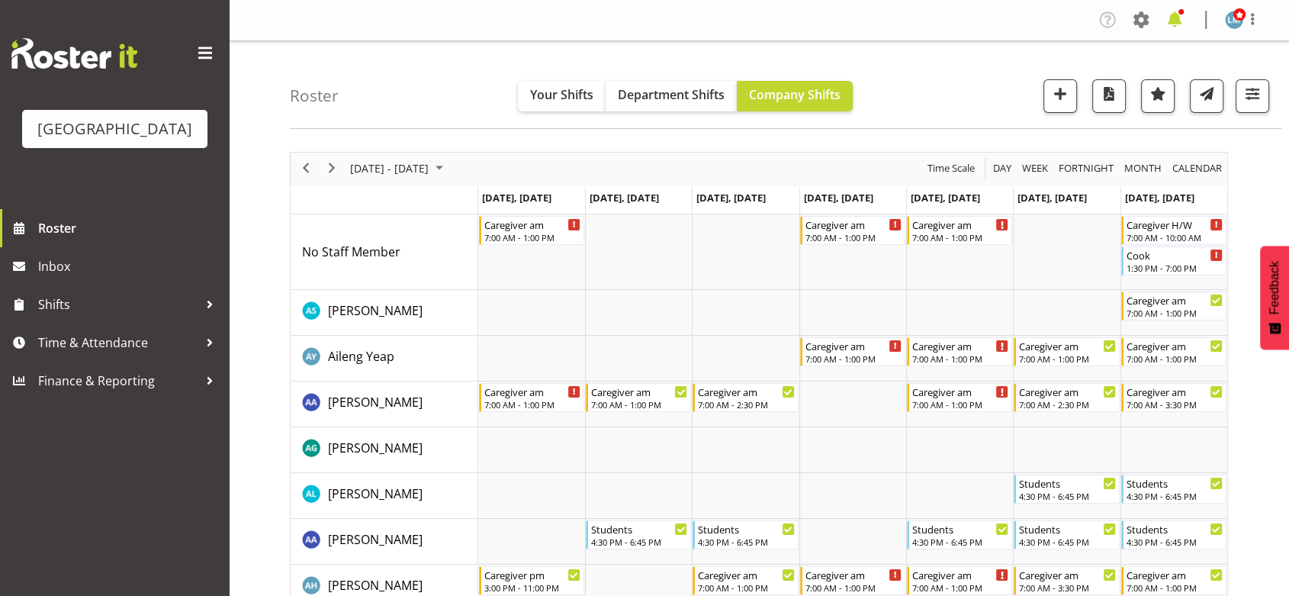
click at [1170, 17] on span at bounding box center [1175, 20] width 24 height 24
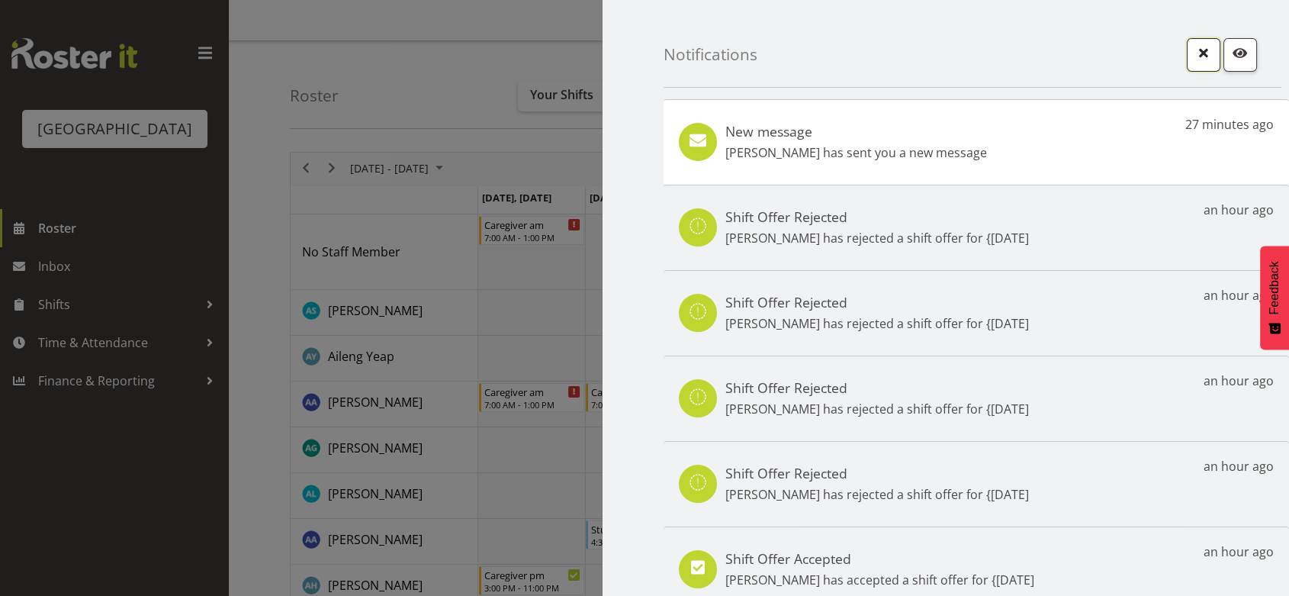
click at [1194, 51] on span "button" at bounding box center [1204, 53] width 20 height 20
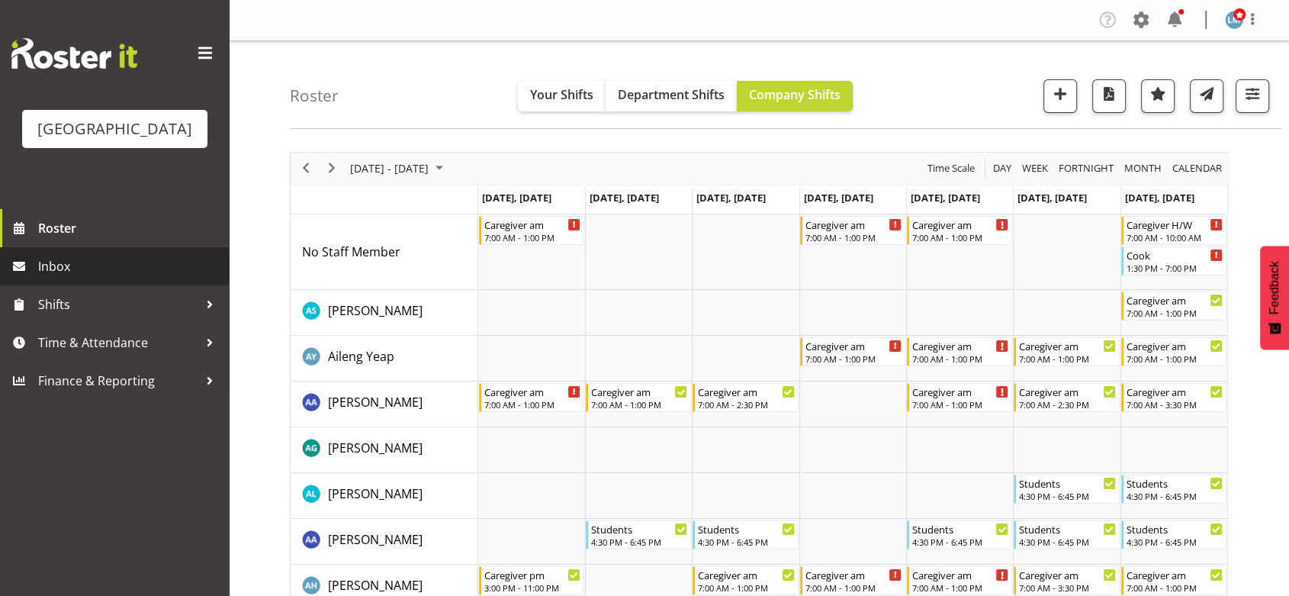
click at [53, 278] on span "Inbox" at bounding box center [129, 266] width 183 height 23
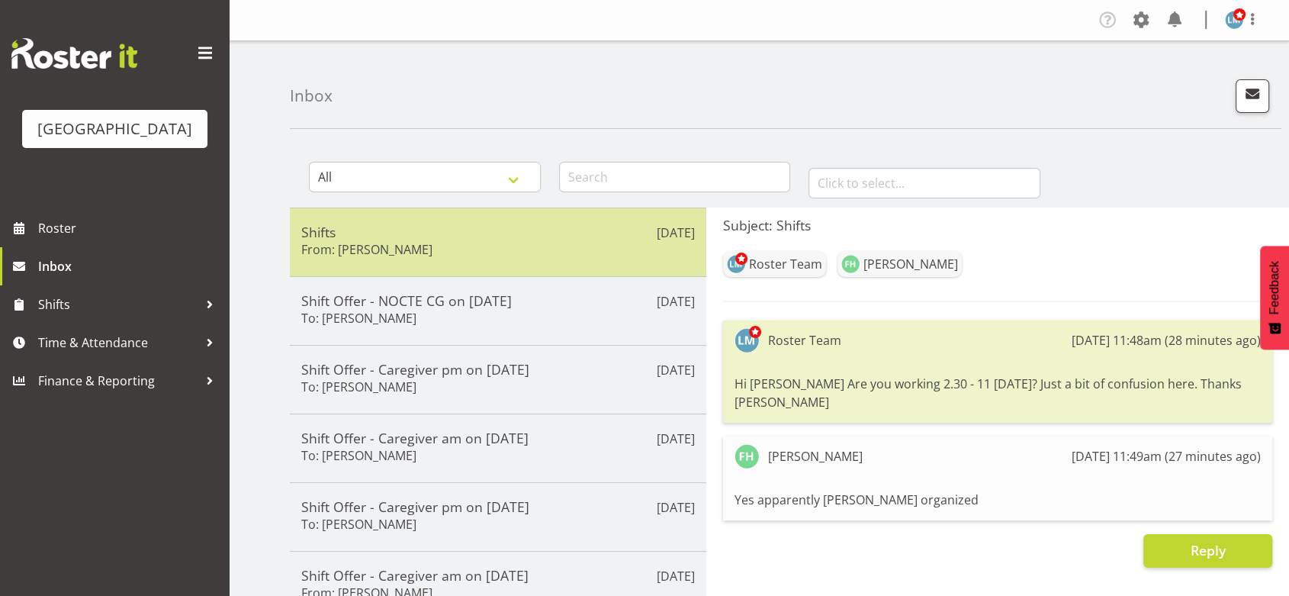
click at [538, 240] on div "Shifts From: Freya Horder" at bounding box center [498, 242] width 394 height 37
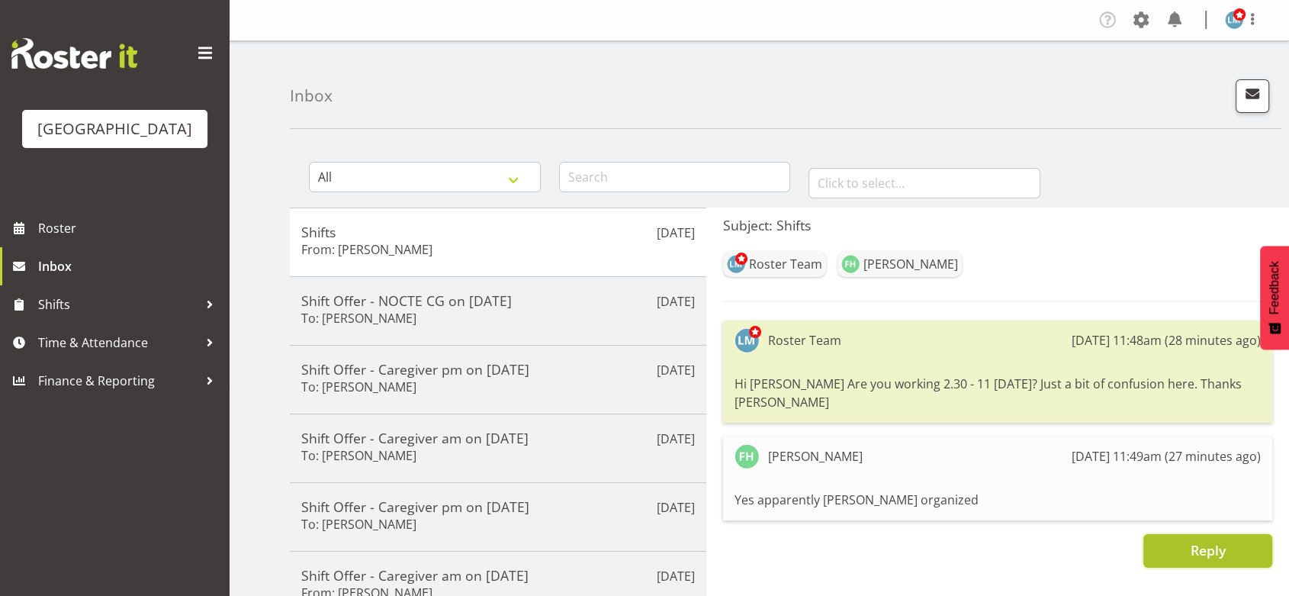
click at [1216, 541] on span "Reply" at bounding box center [1207, 550] width 35 height 18
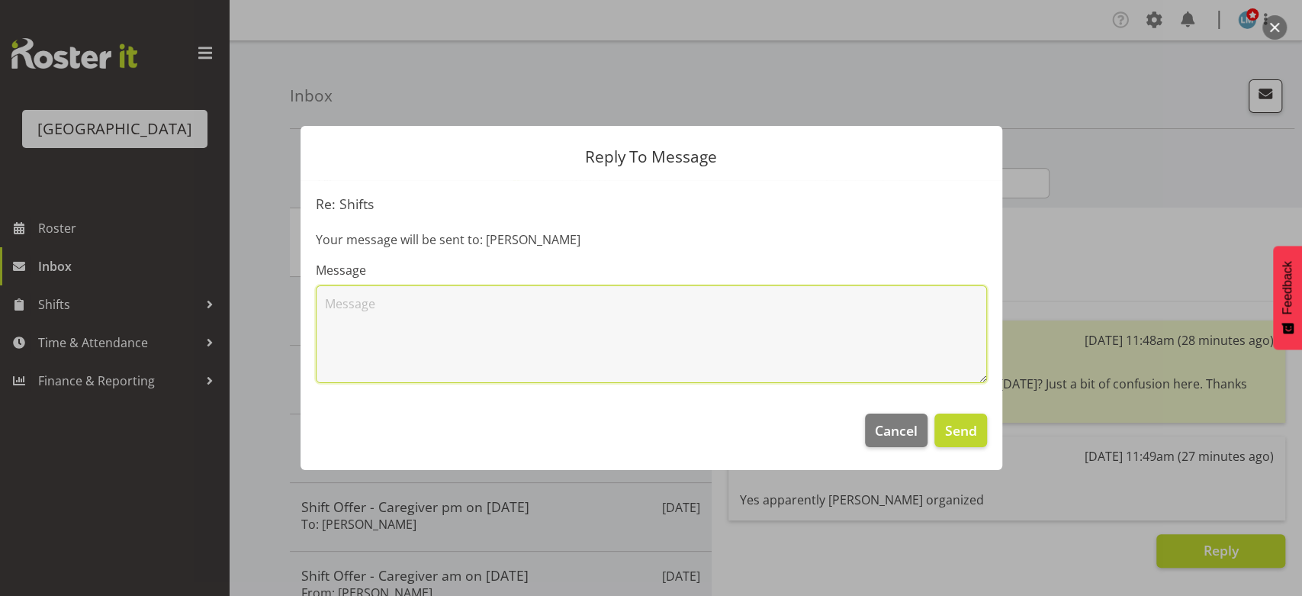
click at [598, 365] on textarea at bounding box center [651, 334] width 671 height 98
type textarea "Thank you :)"
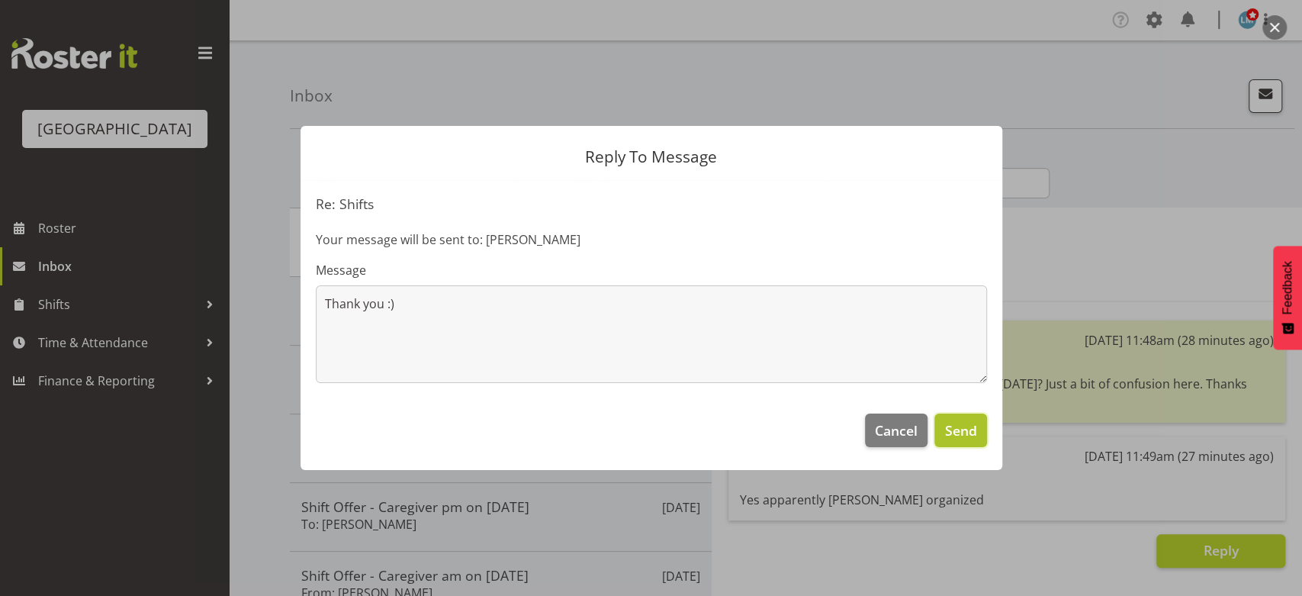
click at [964, 425] on span "Send" at bounding box center [961, 430] width 32 height 20
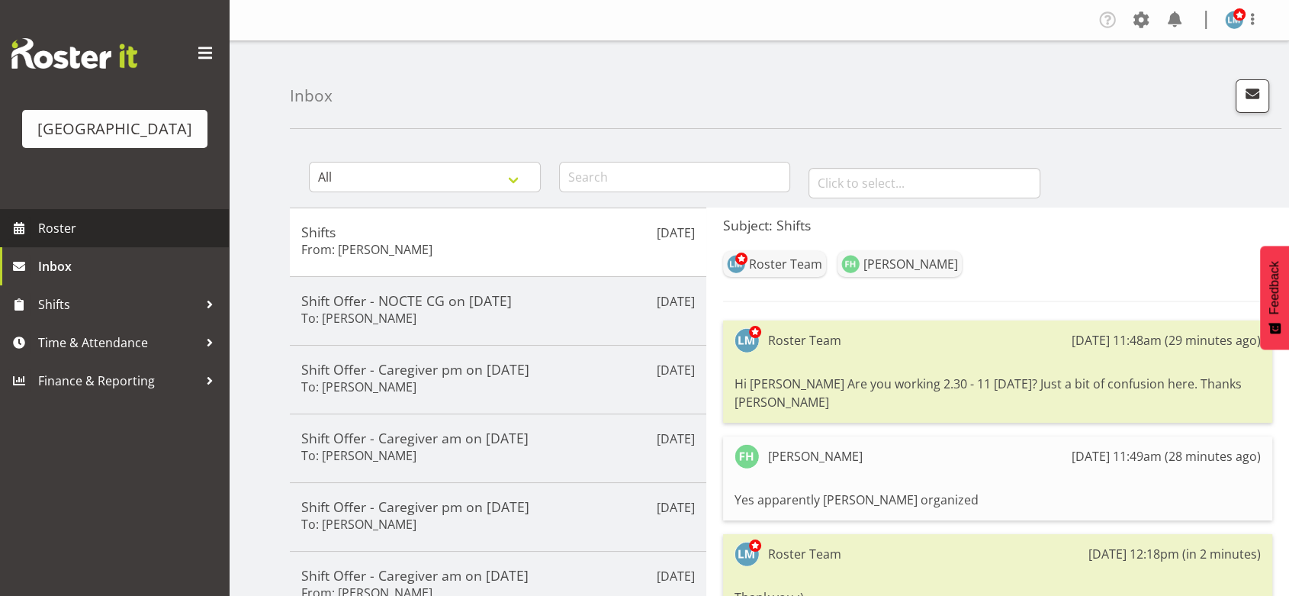
click at [82, 240] on span "Roster" at bounding box center [129, 228] width 183 height 23
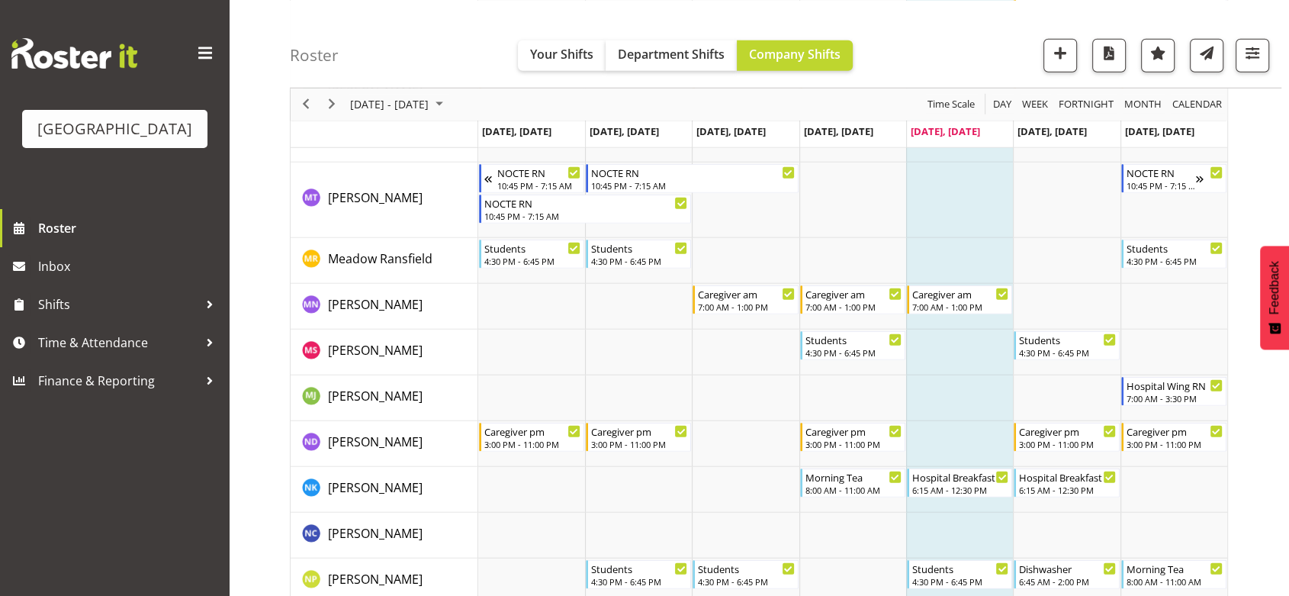
scroll to position [4069, 0]
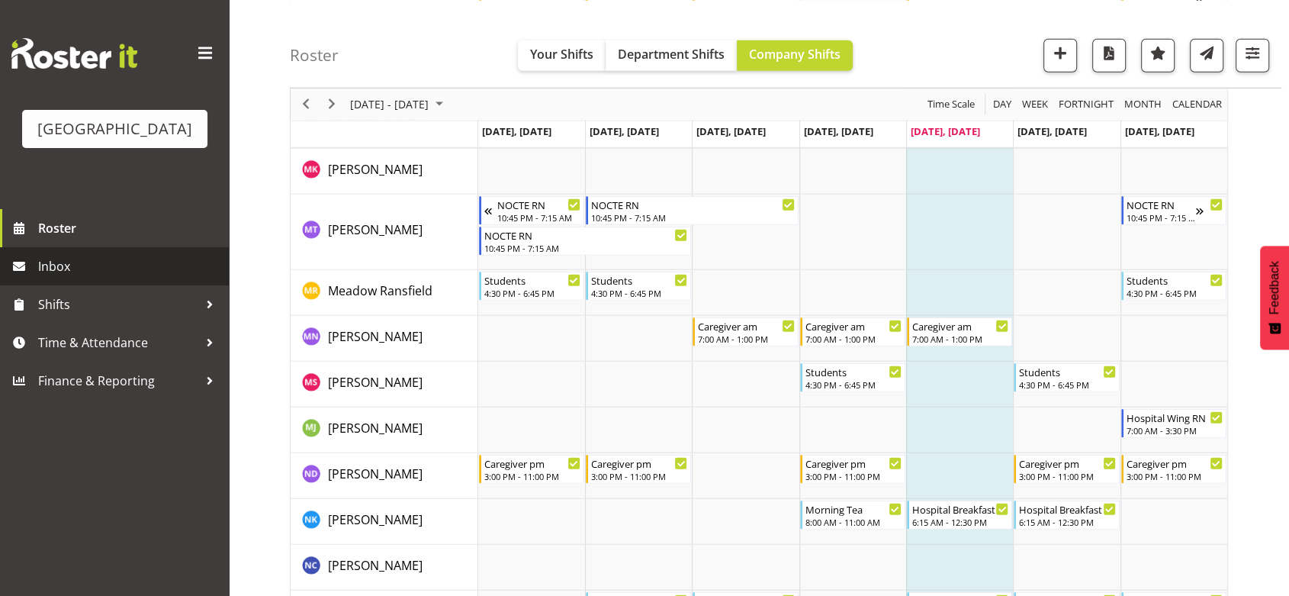
click at [73, 278] on span "Inbox" at bounding box center [129, 266] width 183 height 23
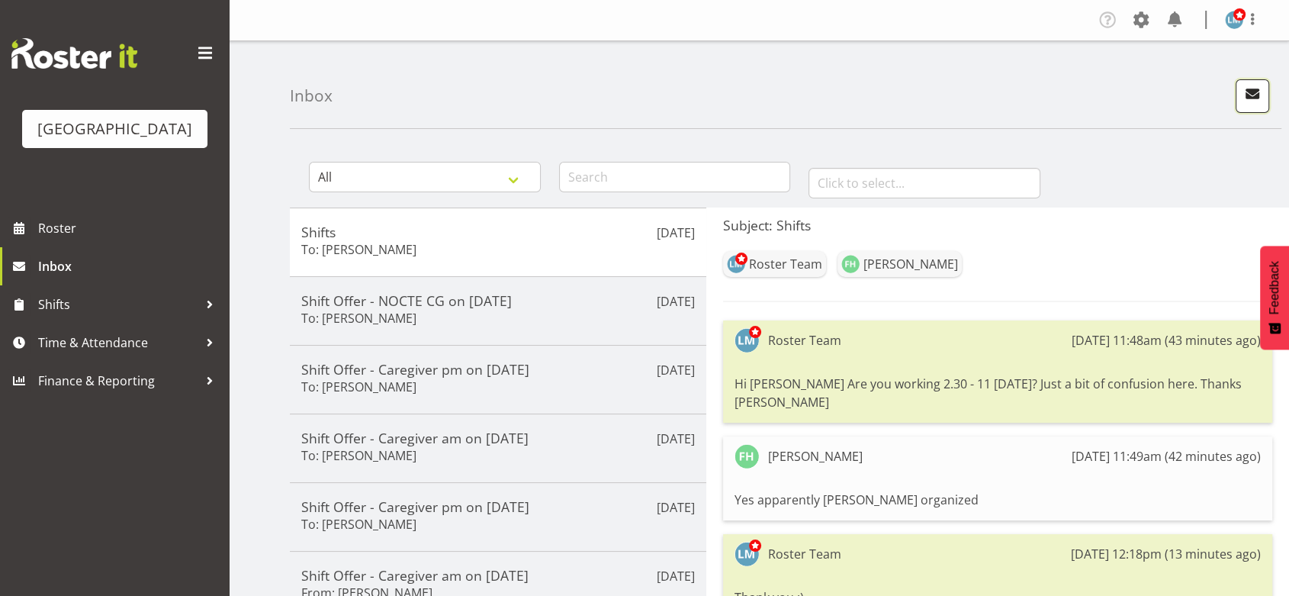
click at [1255, 92] on span "button" at bounding box center [1253, 94] width 20 height 20
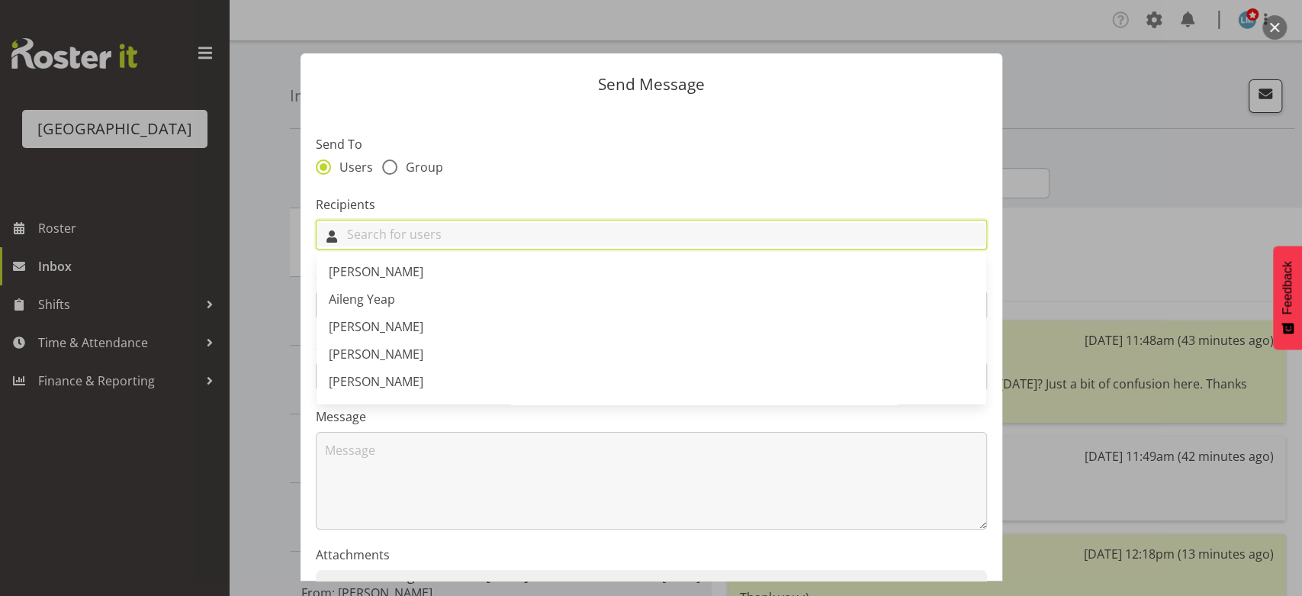
drag, startPoint x: 491, startPoint y: 230, endPoint x: 1011, endPoint y: 331, distance: 529.3
click at [512, 233] on input "text" at bounding box center [652, 235] width 670 height 24
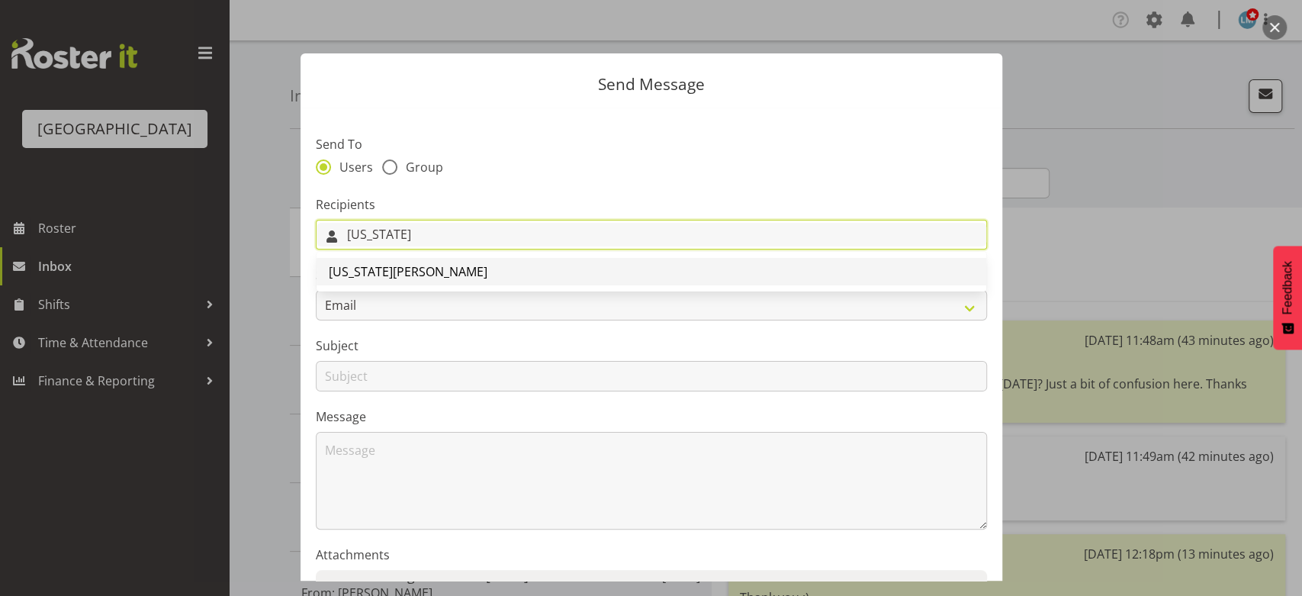
type input "[US_STATE]"
click at [409, 265] on span "[US_STATE][PERSON_NAME]" at bounding box center [408, 271] width 159 height 17
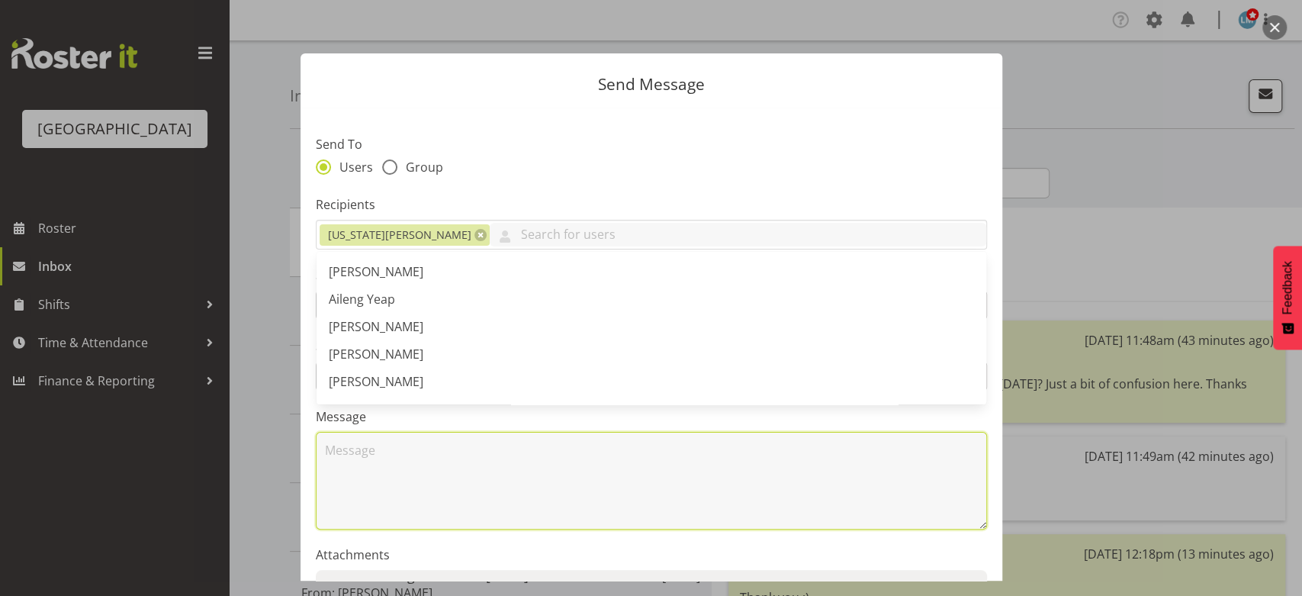
click at [472, 484] on textarea at bounding box center [651, 481] width 671 height 98
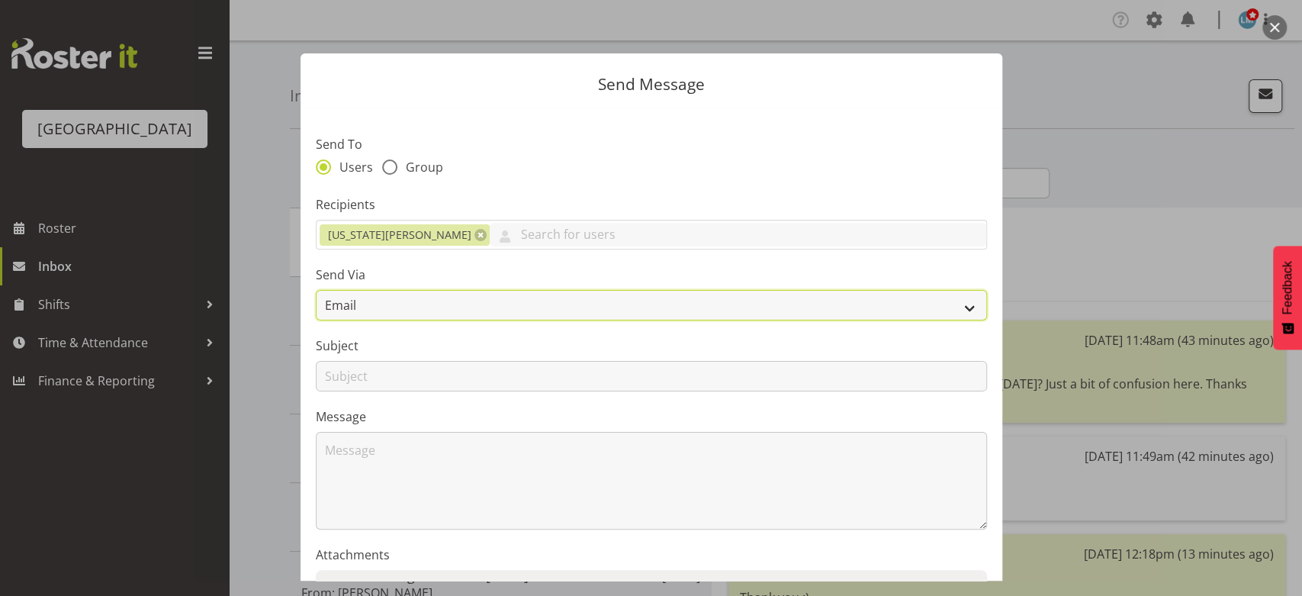
click at [953, 309] on select "Email SMS" at bounding box center [651, 305] width 671 height 31
select select "sms"
click at [316, 290] on select "Email SMS" at bounding box center [651, 305] width 671 height 31
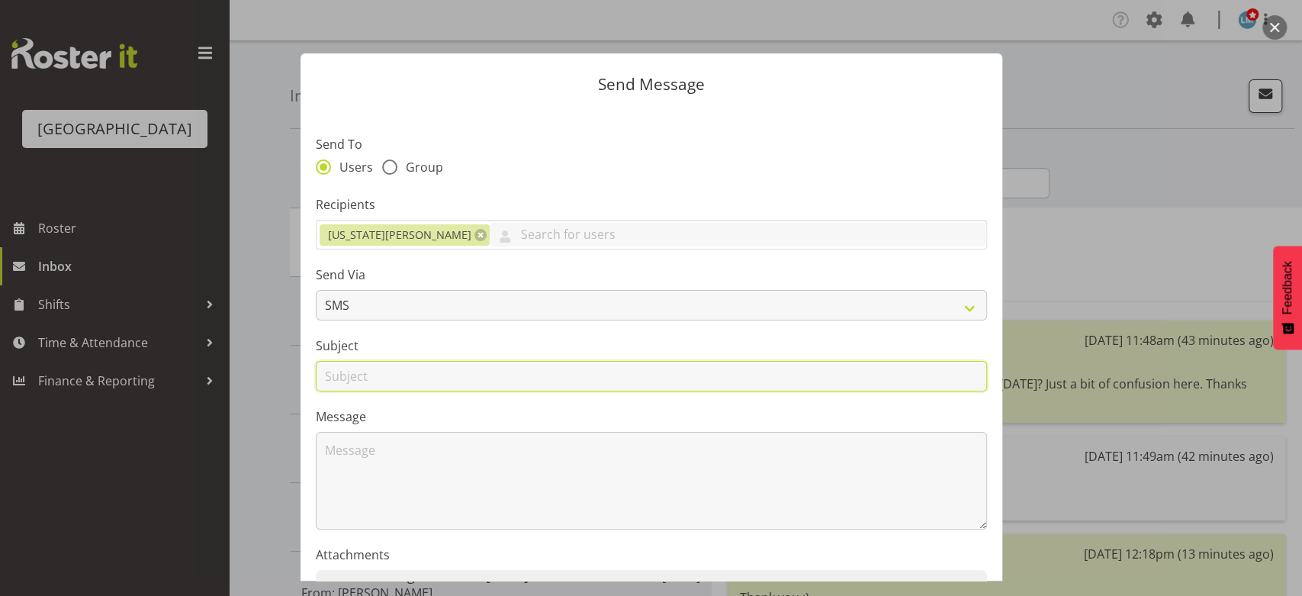
click at [336, 380] on input "text" at bounding box center [651, 376] width 671 height 31
type input "Shifts"
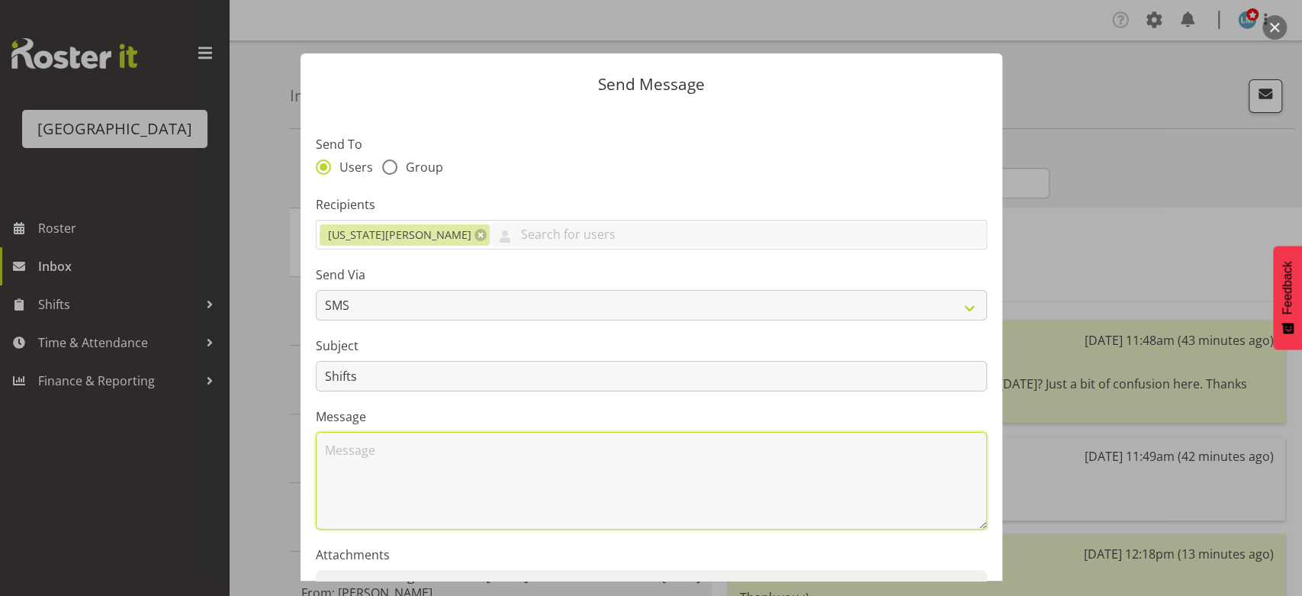
click at [414, 479] on textarea at bounding box center [651, 481] width 671 height 98
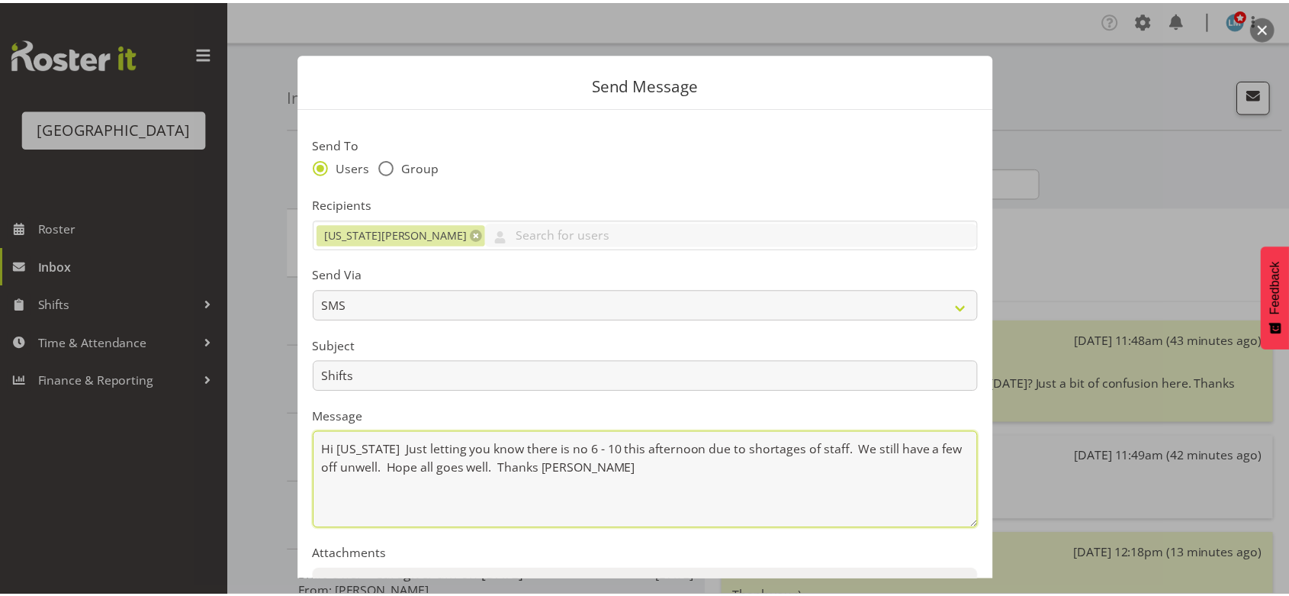
scroll to position [169, 0]
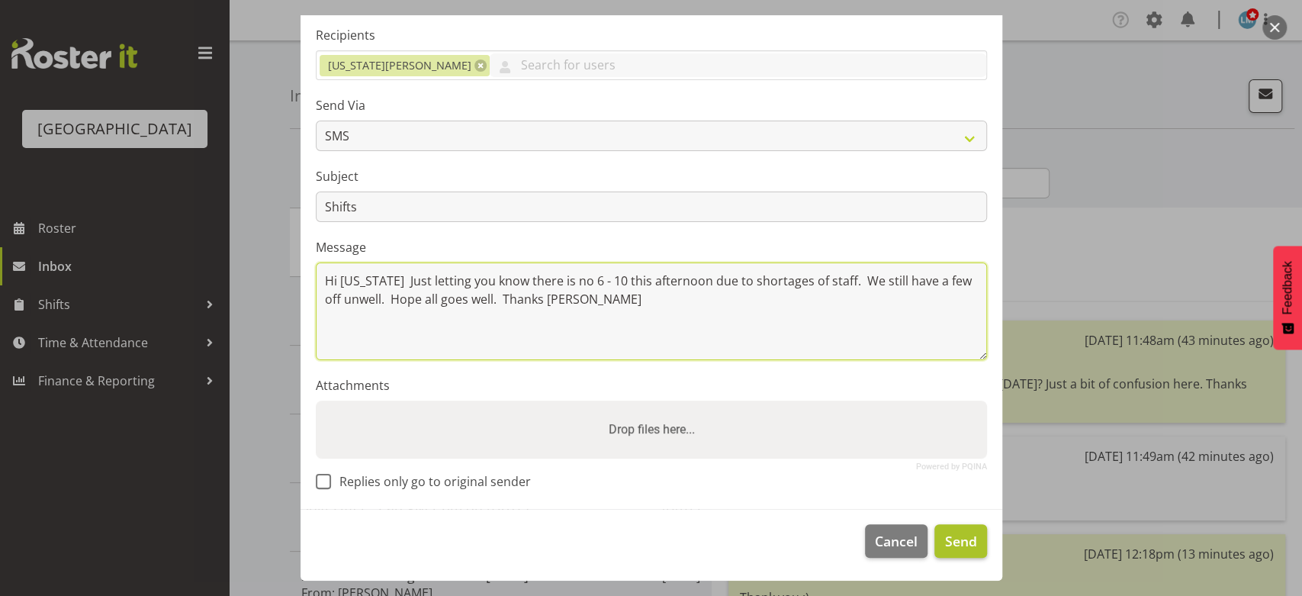
type textarea "Hi Virginia Just letting you know there is no 6 - 10 this afternoon due to shor…"
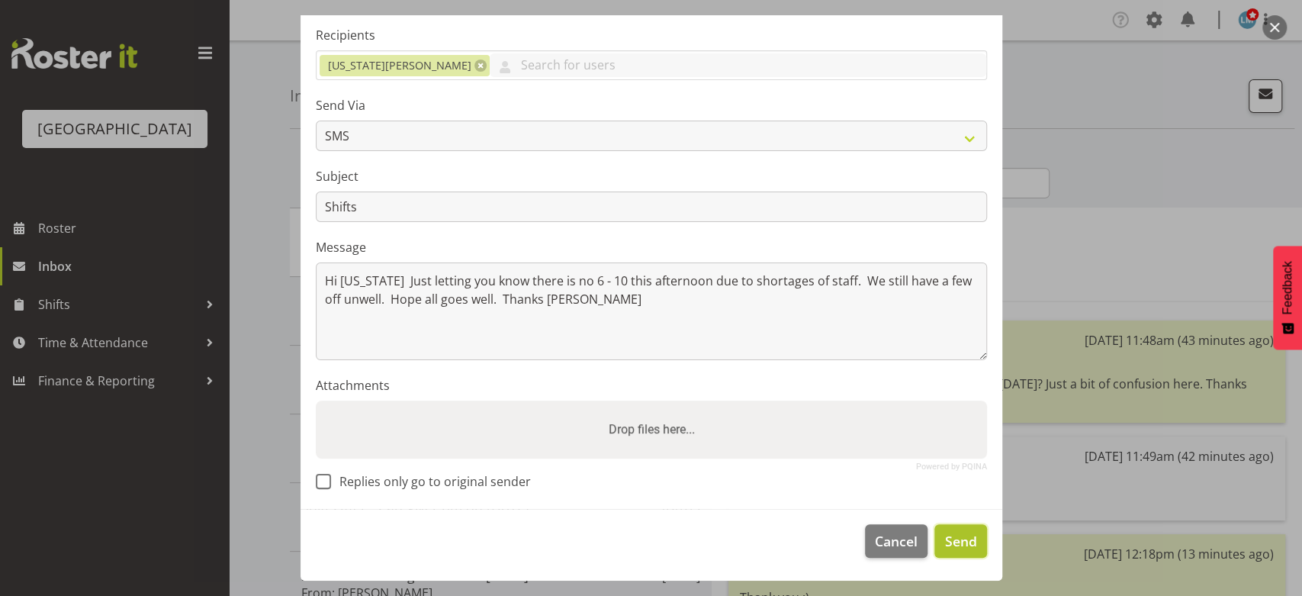
click at [949, 541] on span "Send" at bounding box center [961, 541] width 32 height 20
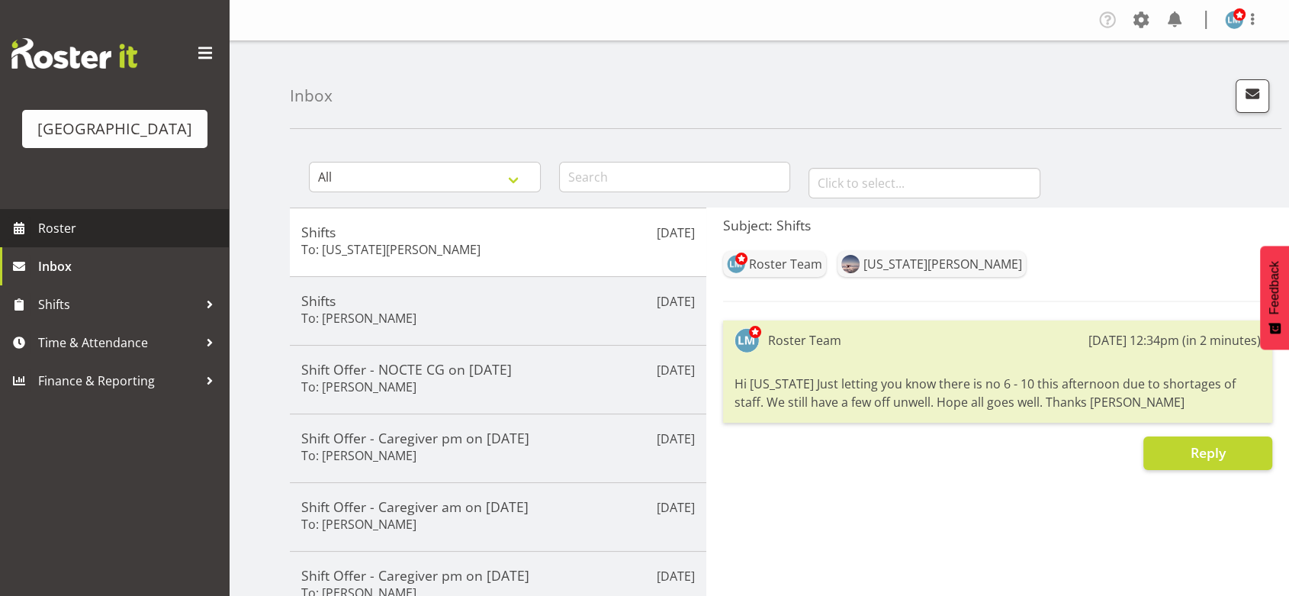
click at [69, 240] on span "Roster" at bounding box center [129, 228] width 183 height 23
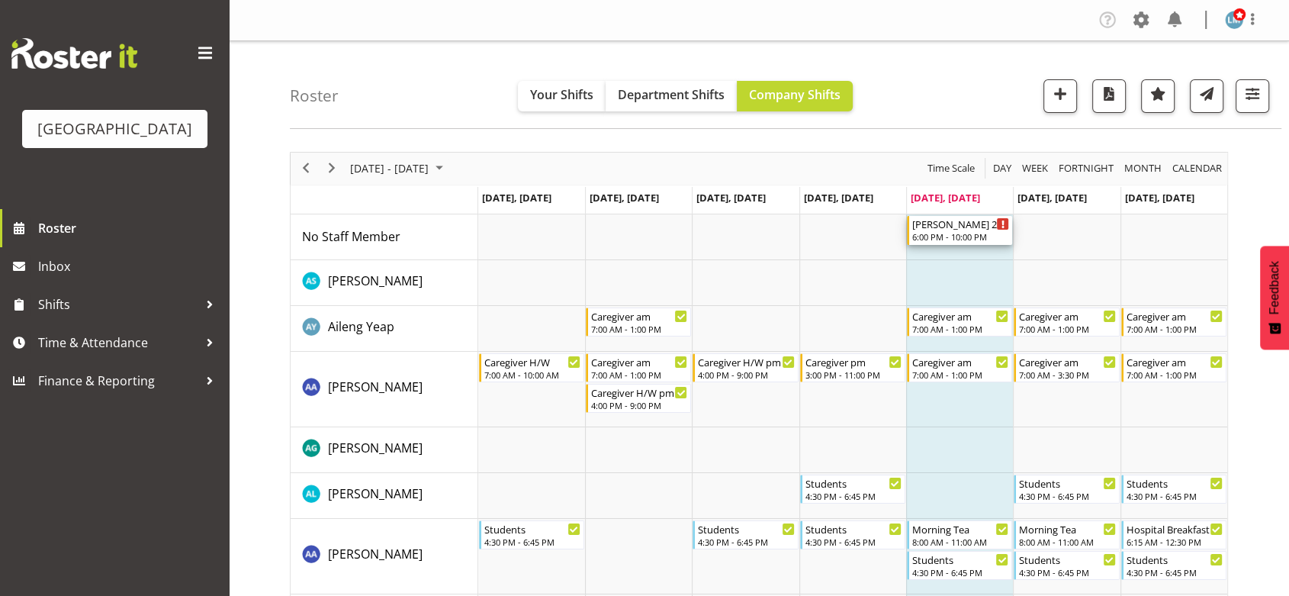
click at [948, 230] on div "[PERSON_NAME] 2 Help" at bounding box center [961, 223] width 97 height 15
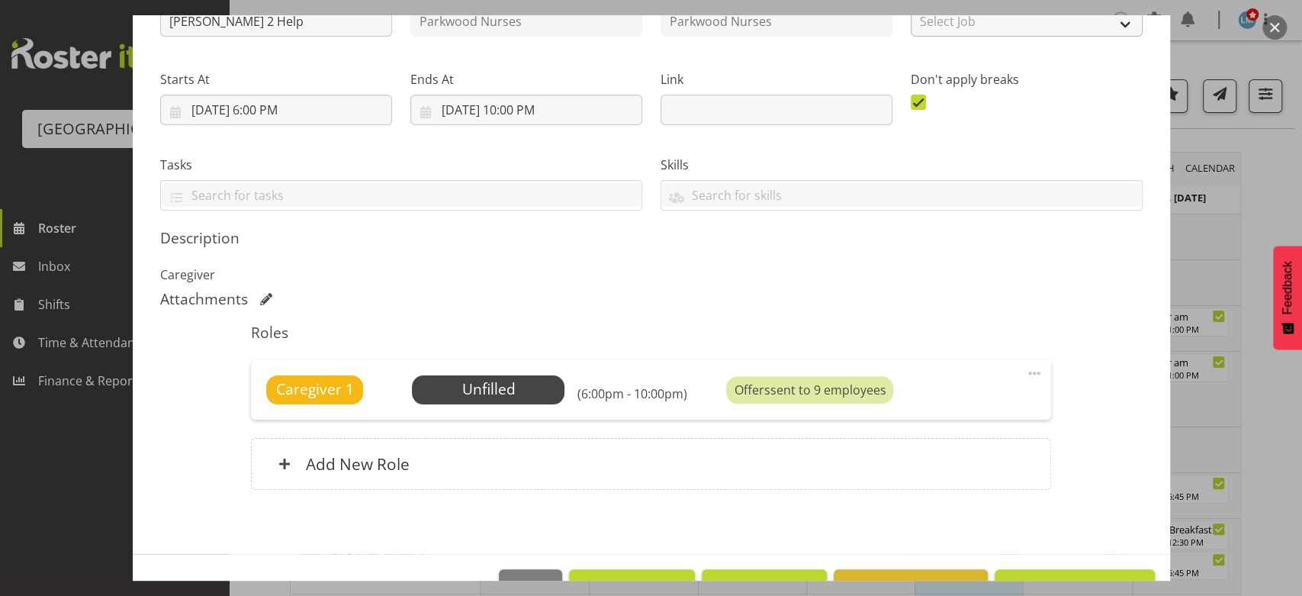
scroll to position [240, 0]
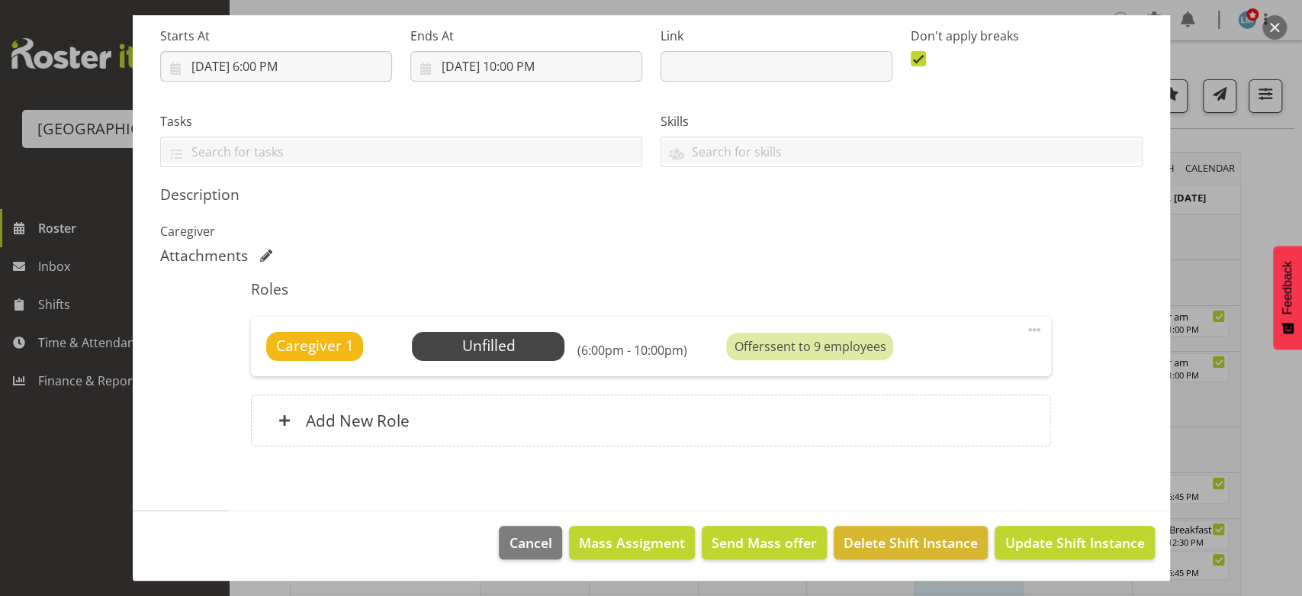
click at [1026, 324] on span at bounding box center [1034, 329] width 18 height 18
click at [907, 412] on link "Delete" at bounding box center [970, 417] width 146 height 27
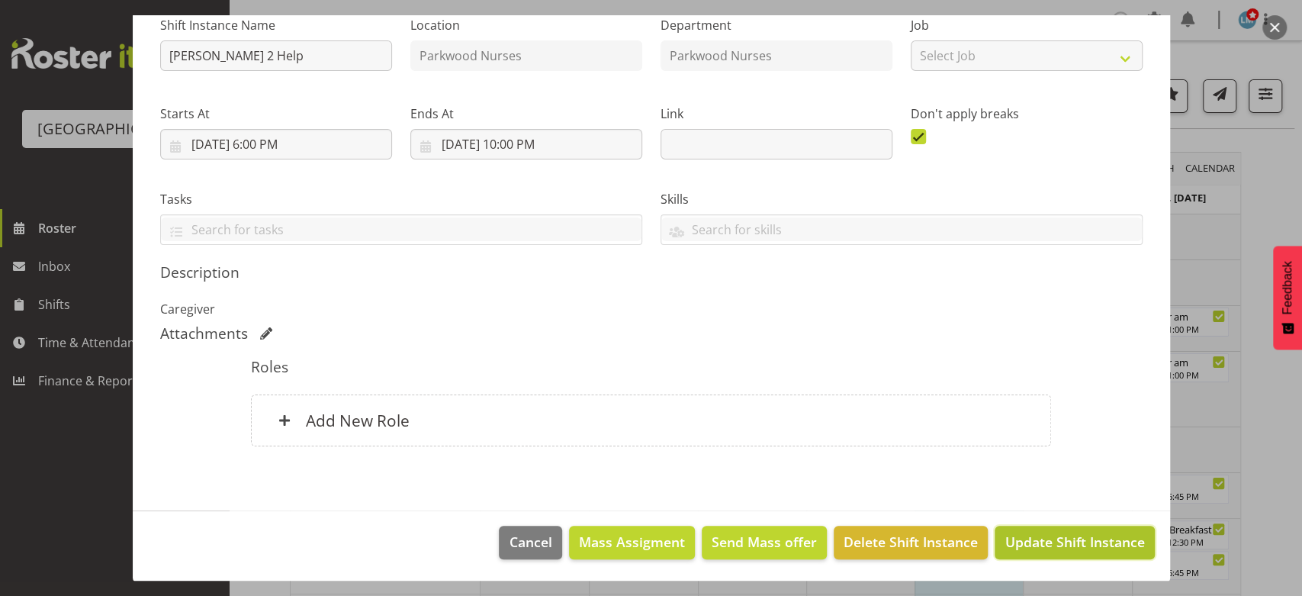
click at [1043, 537] on span "Update Shift Instance" at bounding box center [1075, 542] width 140 height 20
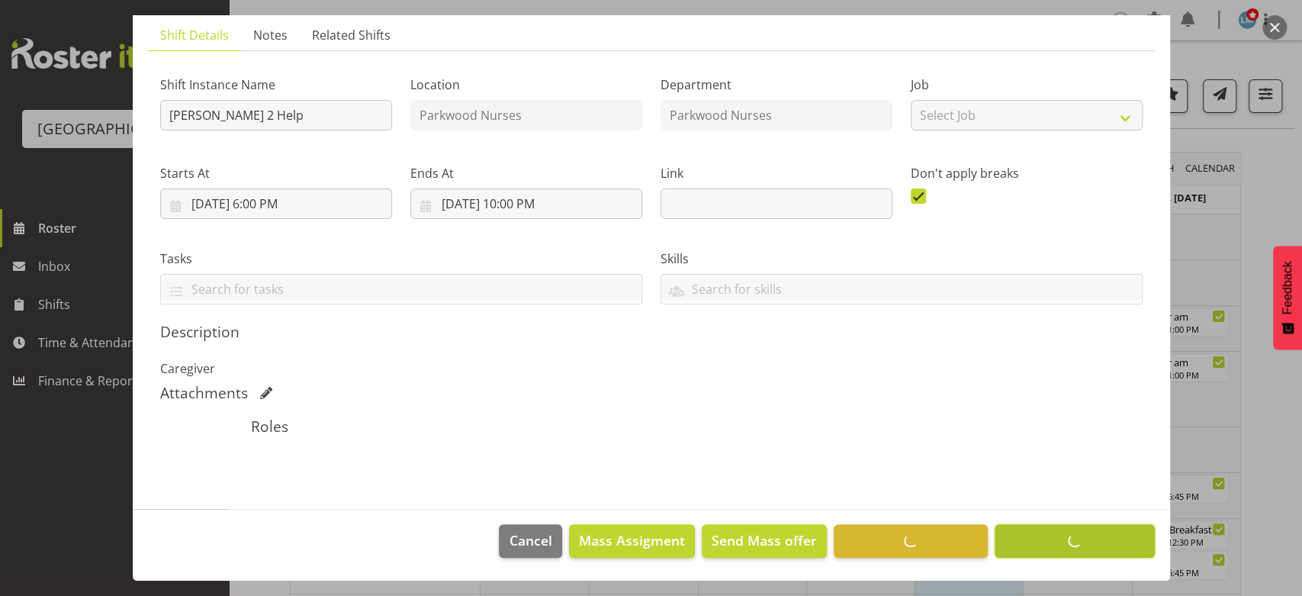
scroll to position [101, 0]
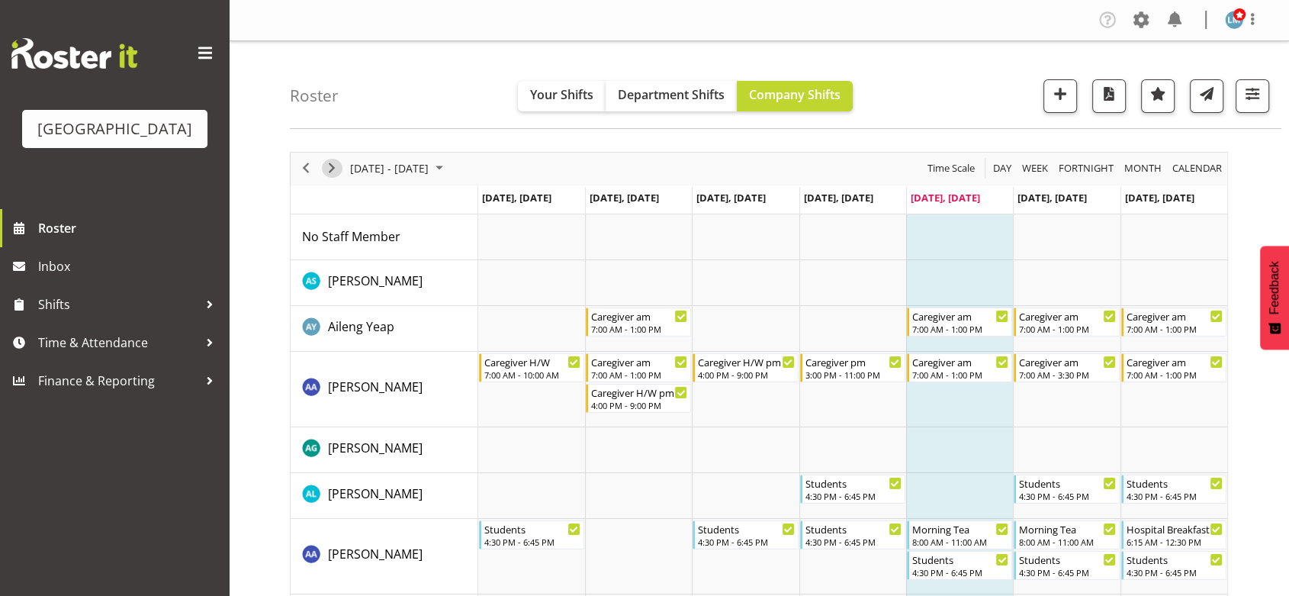
click at [327, 169] on span "Next" at bounding box center [332, 168] width 18 height 19
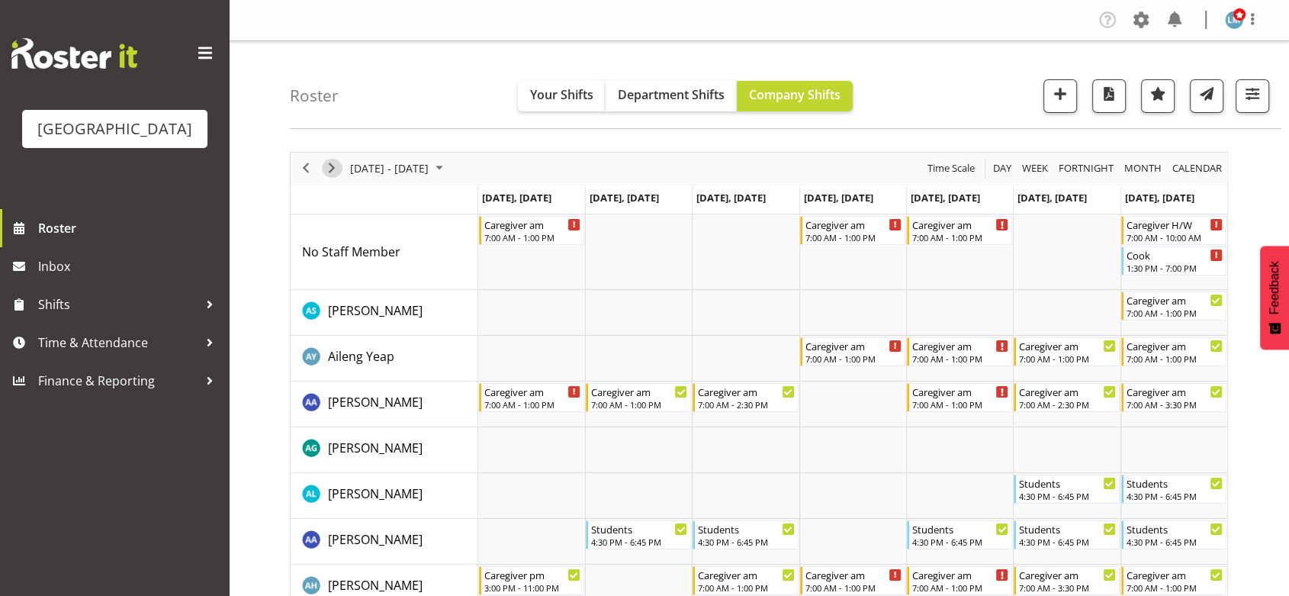
click at [330, 166] on span "Next" at bounding box center [332, 168] width 18 height 19
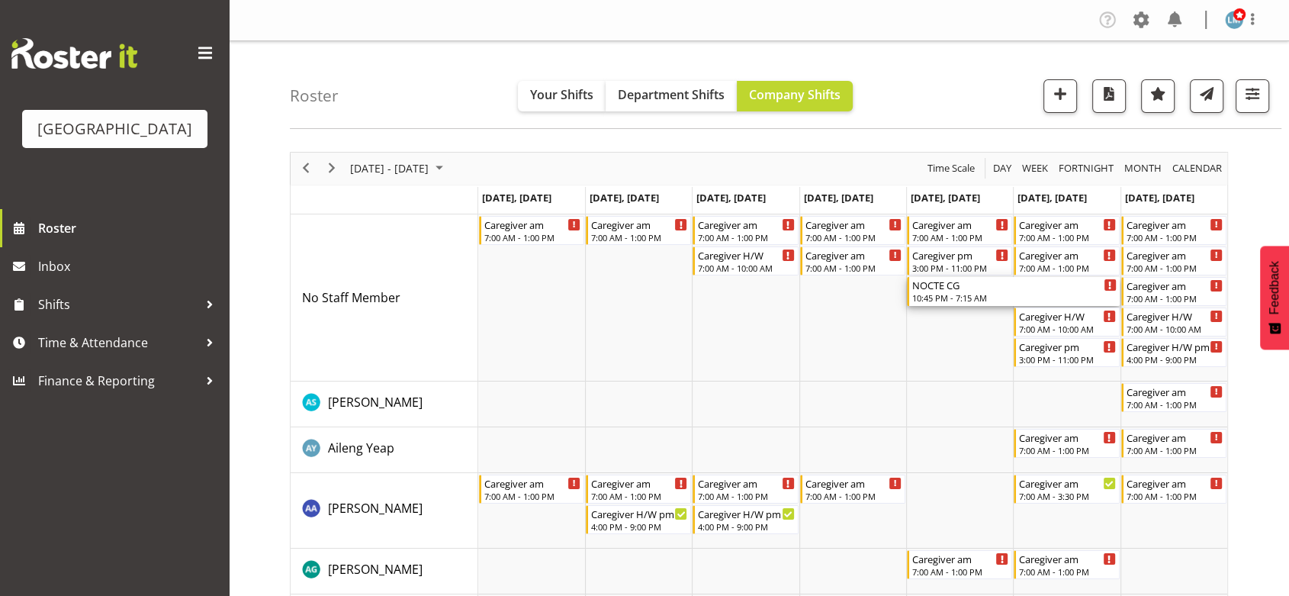
click at [964, 286] on div "NOCTE CG" at bounding box center [1015, 284] width 204 height 15
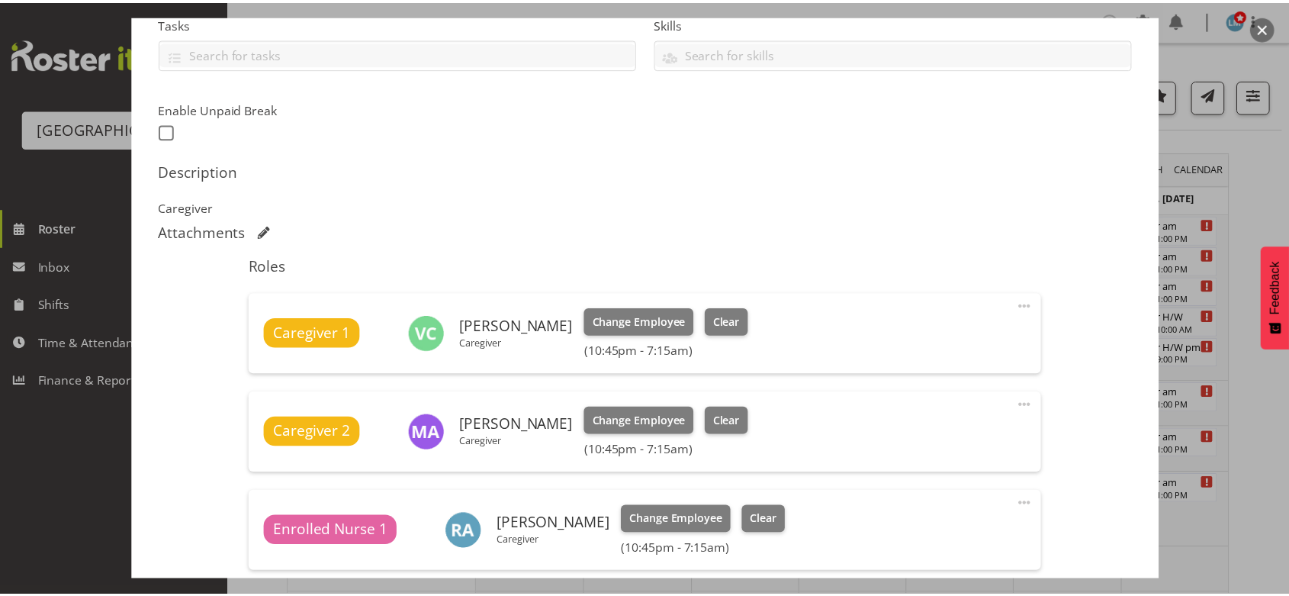
scroll to position [508, 0]
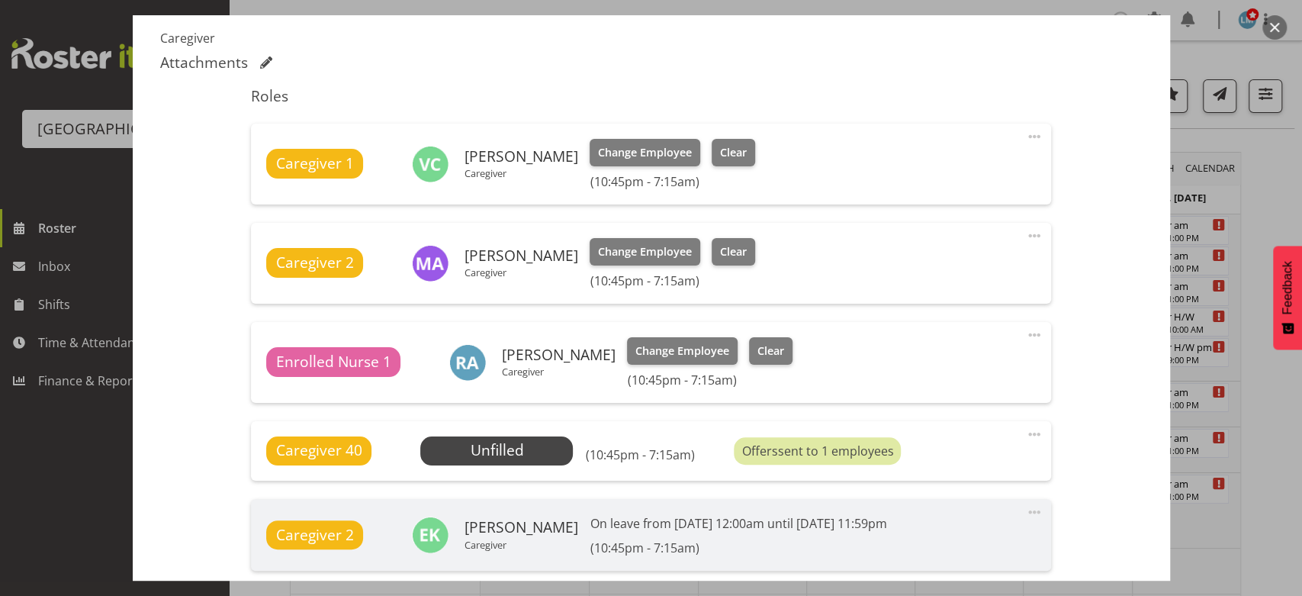
click at [1279, 28] on button "button" at bounding box center [1275, 27] width 24 height 24
